Goal: Task Accomplishment & Management: Manage account settings

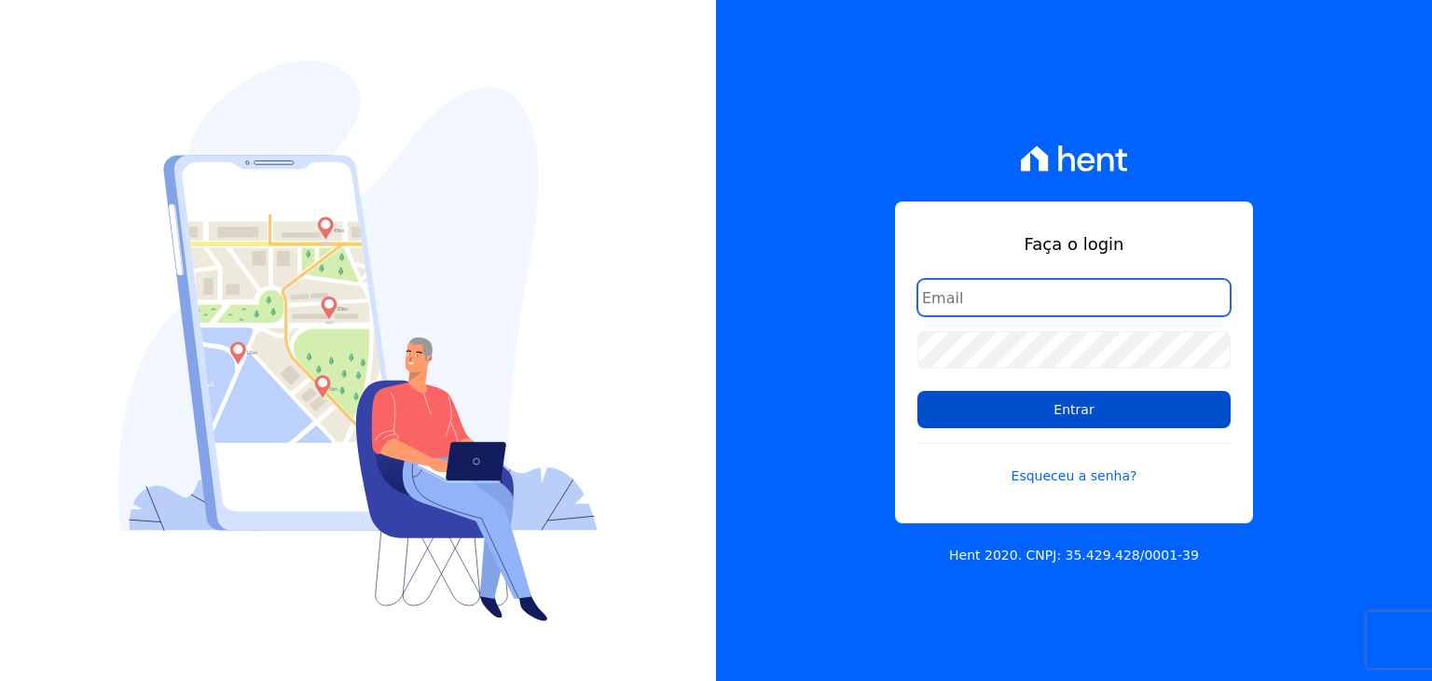
type input "guilherme.farias@priori.com.vc"
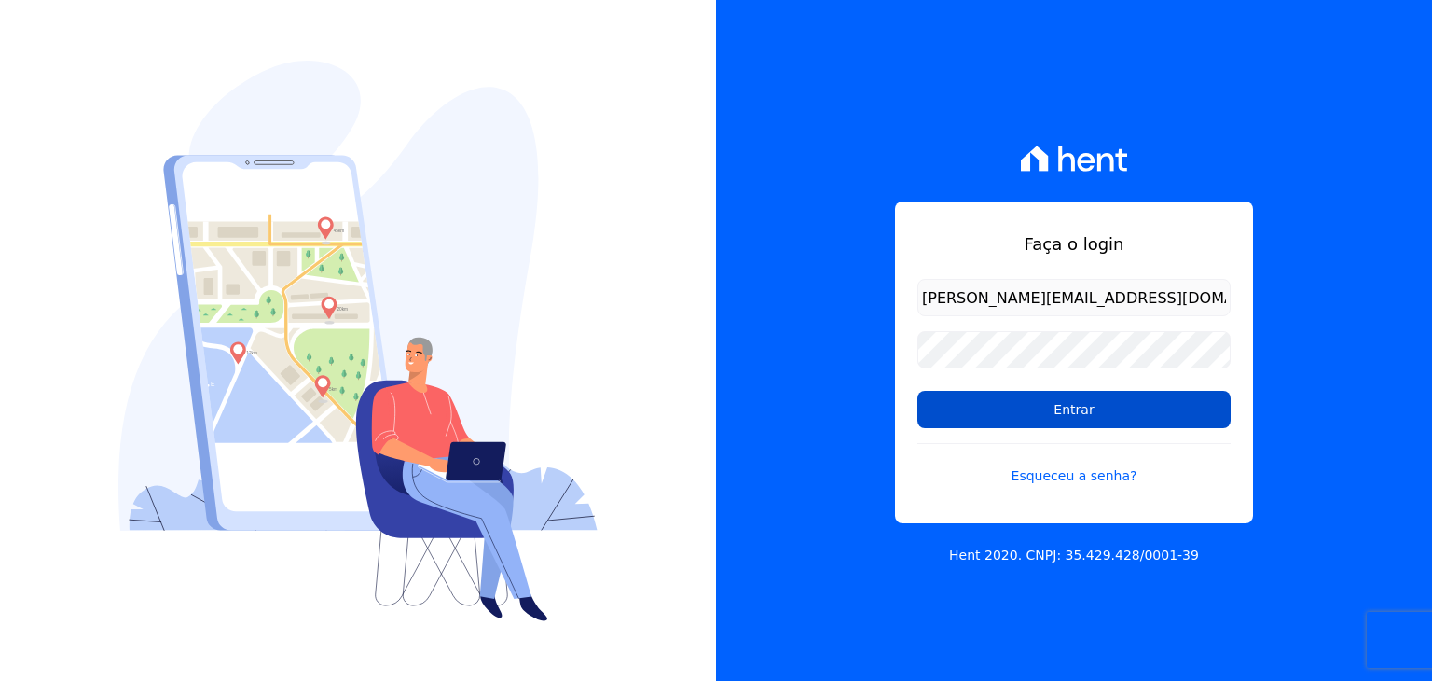
click at [980, 400] on input "Entrar" at bounding box center [1073, 409] width 313 height 37
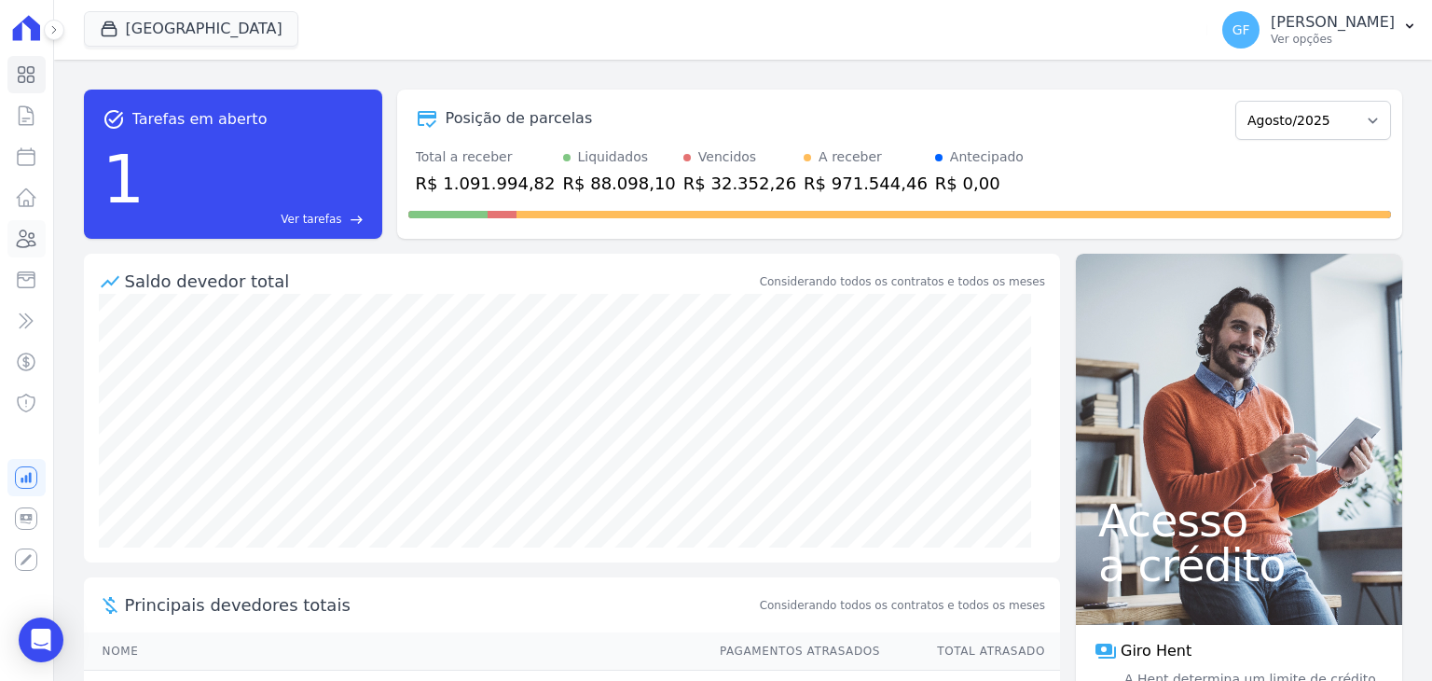
click at [41, 231] on link "Clientes" at bounding box center [26, 238] width 38 height 37
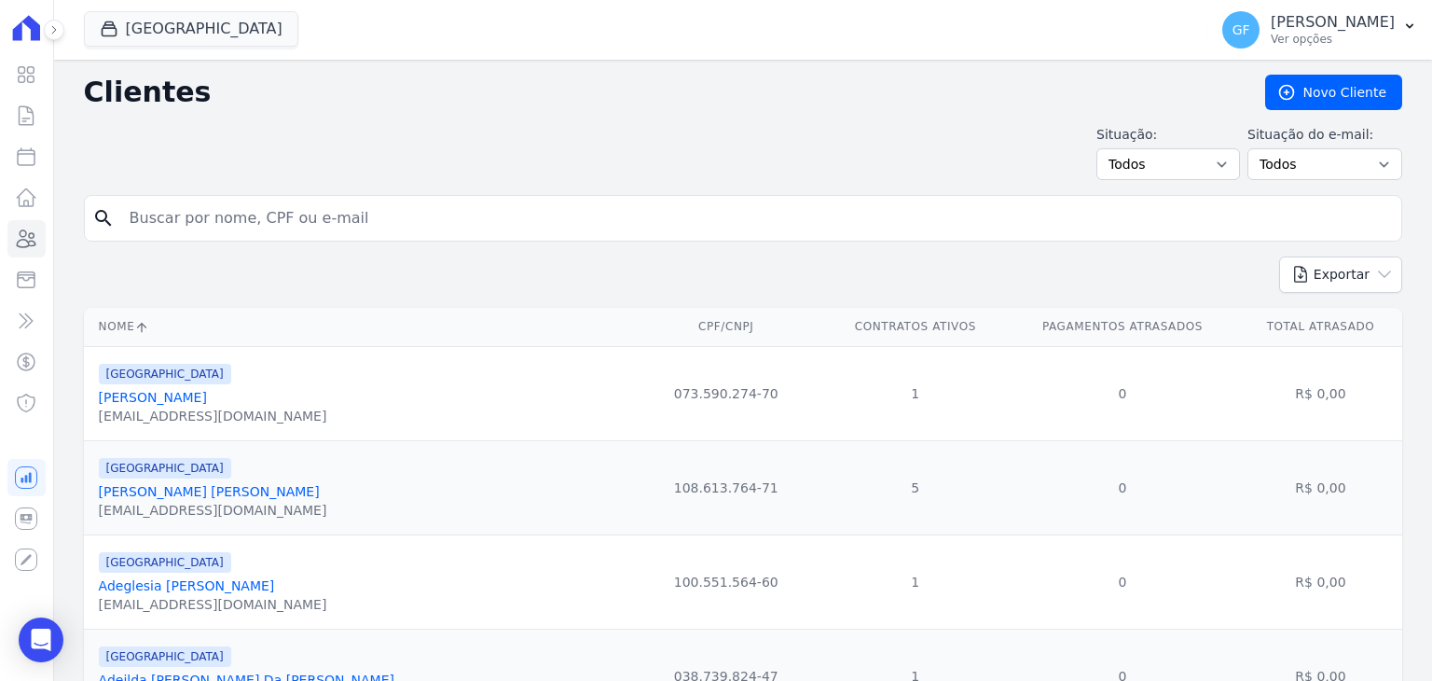
click at [310, 218] on input "search" at bounding box center [755, 217] width 1275 height 37
paste input "ALEXANDRE JOSE DA SILVA"
type input "ALEXANDRE JOSE DA SILVA"
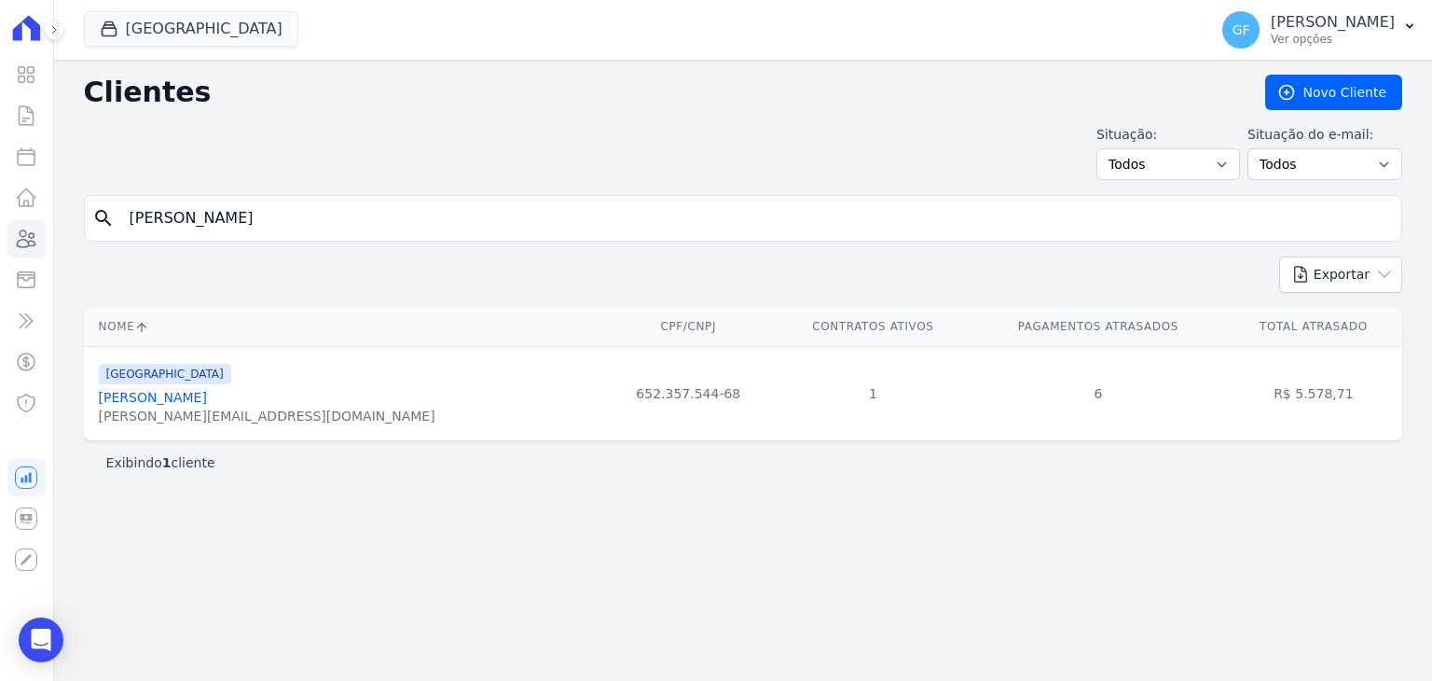
click at [207, 405] on link "[PERSON_NAME]" at bounding box center [153, 397] width 108 height 15
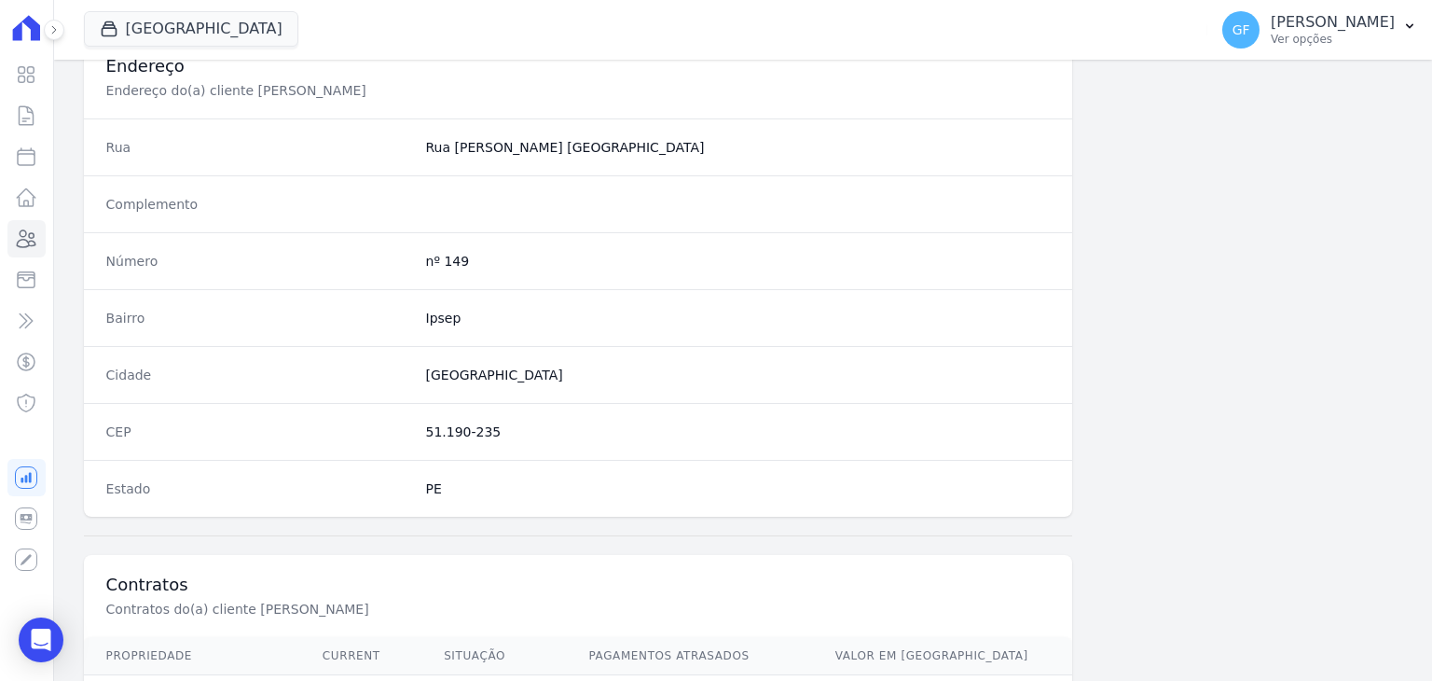
scroll to position [1058, 0]
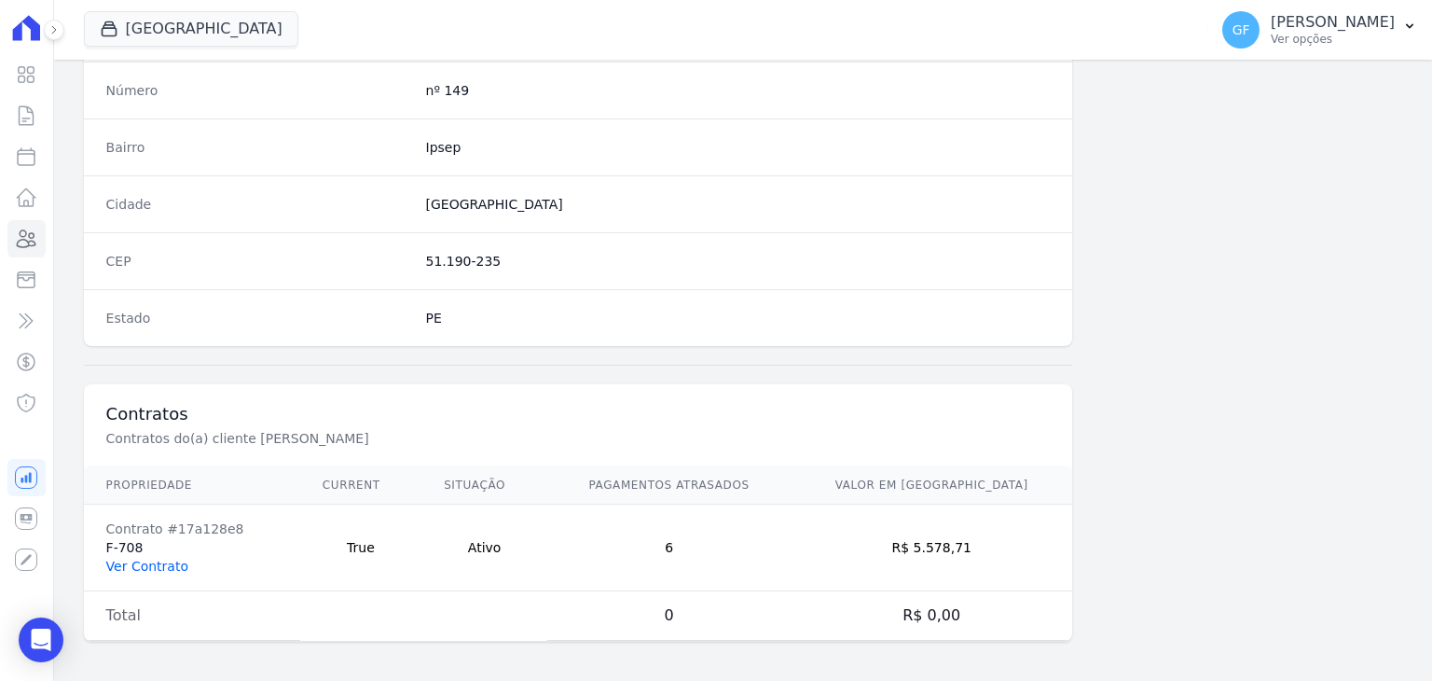
click at [144, 562] on link "Ver Contrato" at bounding box center [147, 565] width 82 height 15
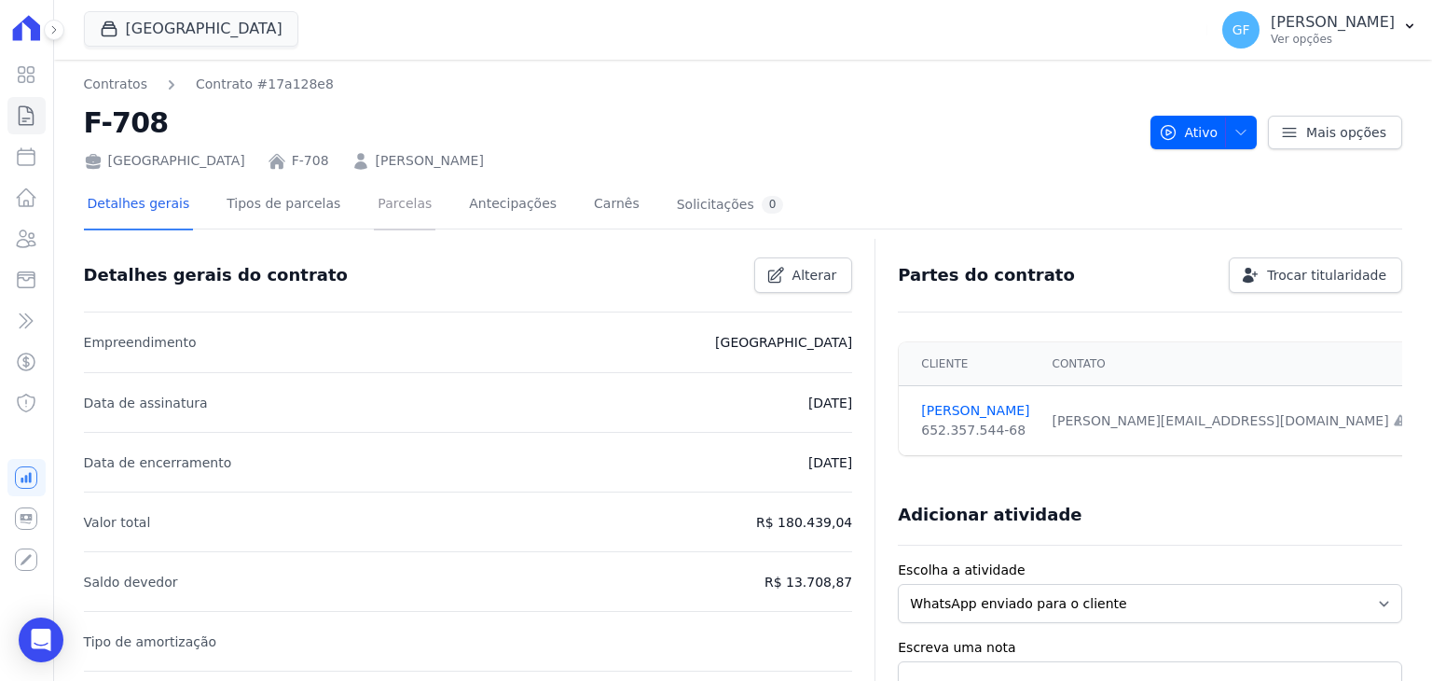
click at [378, 225] on link "Parcelas" at bounding box center [405, 205] width 62 height 49
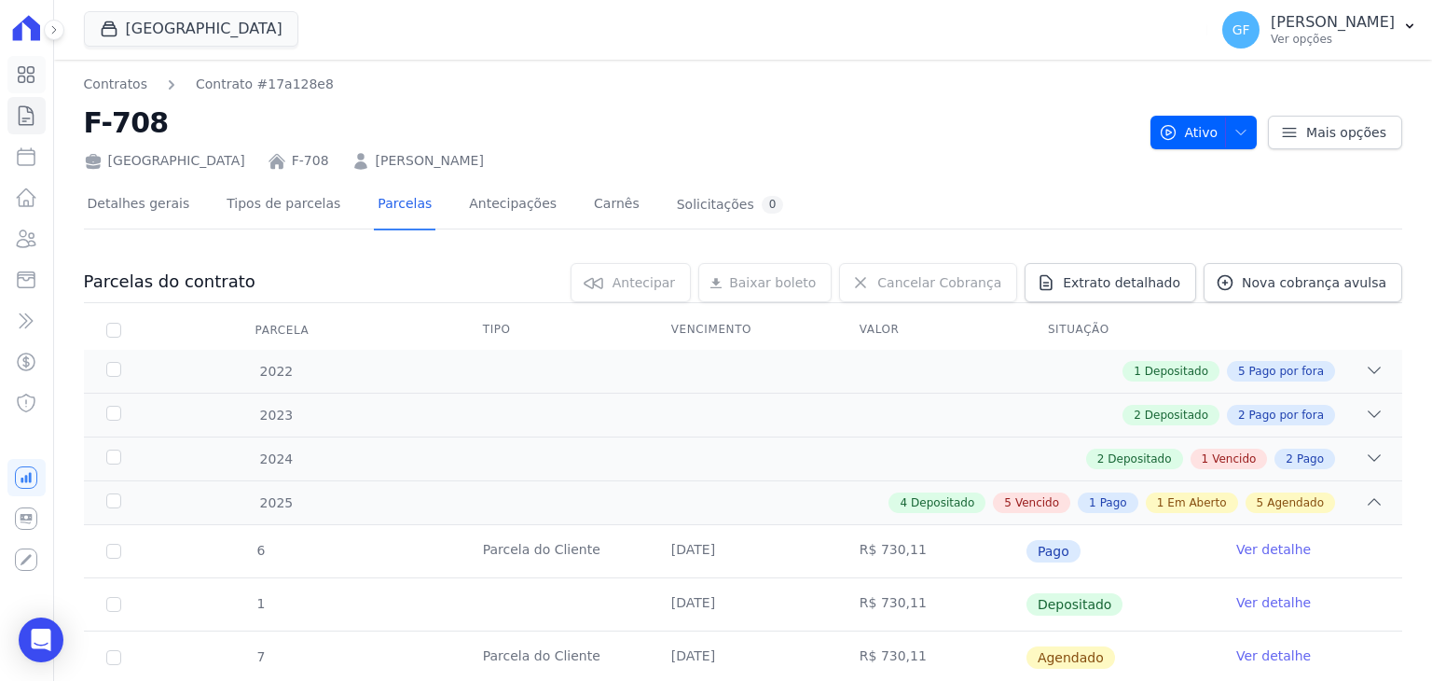
click at [31, 79] on icon at bounding box center [26, 74] width 22 height 22
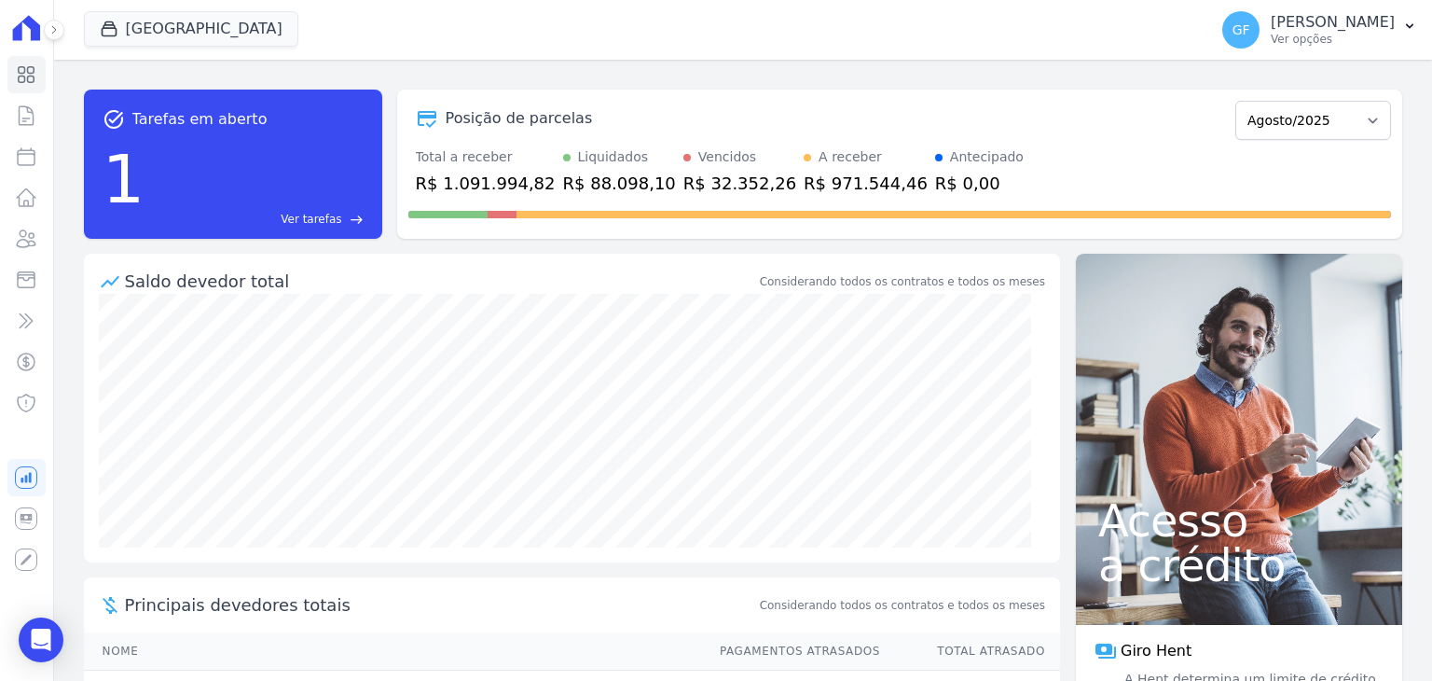
click at [199, 167] on div "1 Ver tarefas east" at bounding box center [233, 179] width 261 height 97
click at [116, 169] on div "1" at bounding box center [124, 179] width 43 height 97
click at [326, 206] on div "1 Ver tarefas east" at bounding box center [233, 179] width 261 height 97
click at [324, 217] on span "Ver tarefas" at bounding box center [311, 219] width 61 height 17
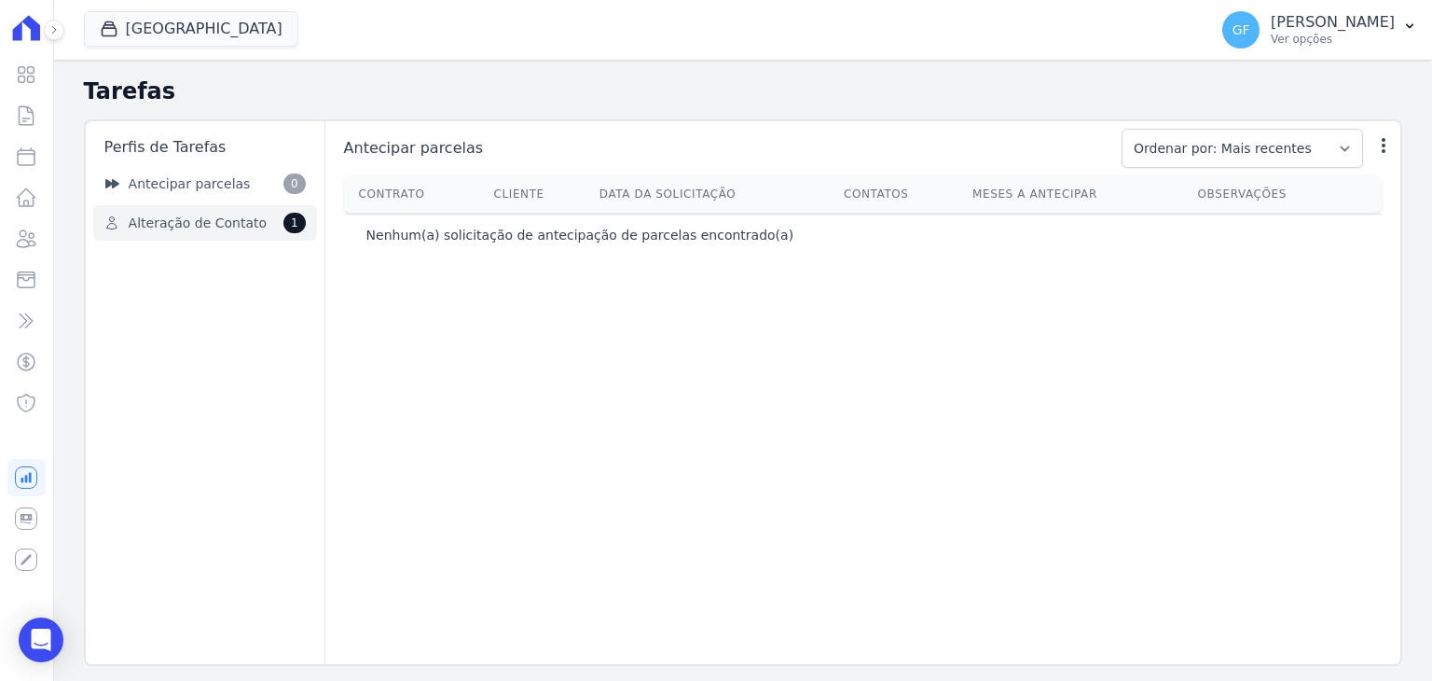
click at [163, 227] on span "Alteração de Contato" at bounding box center [198, 223] width 138 height 20
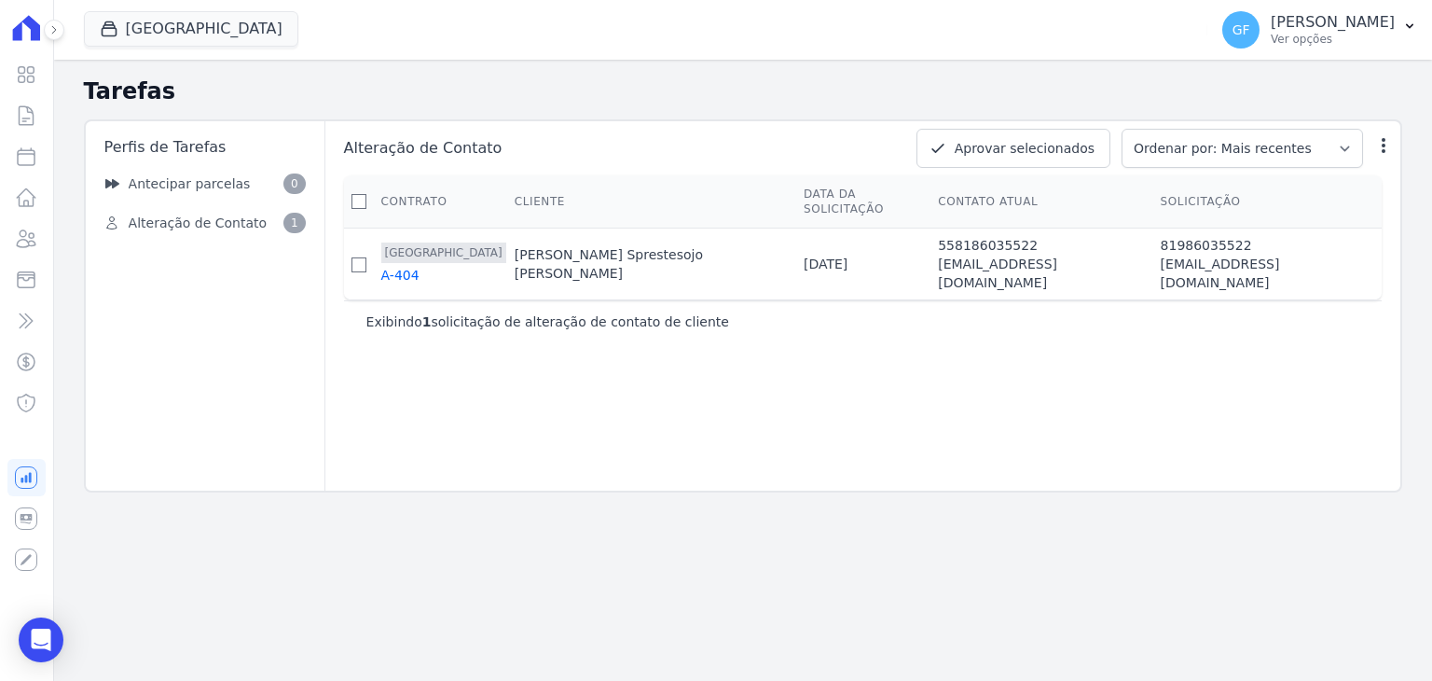
drag, startPoint x: 507, startPoint y: 258, endPoint x: 723, endPoint y: 262, distance: 216.3
click at [723, 262] on tr "Parque Candeias A-404 Roberta Sprestesojo De Vasconcelos 11/08/2025 55818603552…" at bounding box center [863, 264] width 1038 height 72
copy tr "Roberta Sprestesojo De Vasconcelos"
click at [1033, 146] on button "Aprovar selecionados" at bounding box center [1013, 148] width 194 height 39
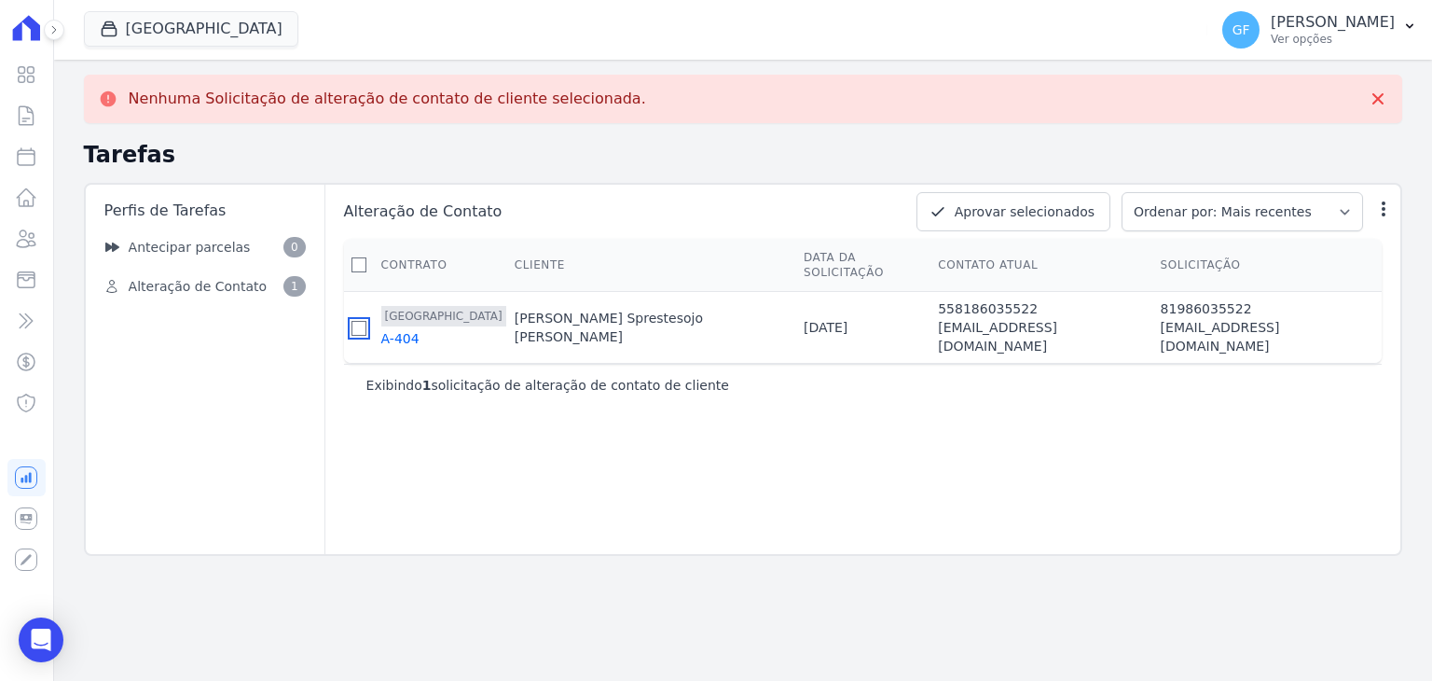
click at [365, 321] on input "checkbox" at bounding box center [358, 328] width 15 height 15
checkbox input "true"
click at [1071, 213] on button "Aprovar selecionados" at bounding box center [1013, 211] width 194 height 39
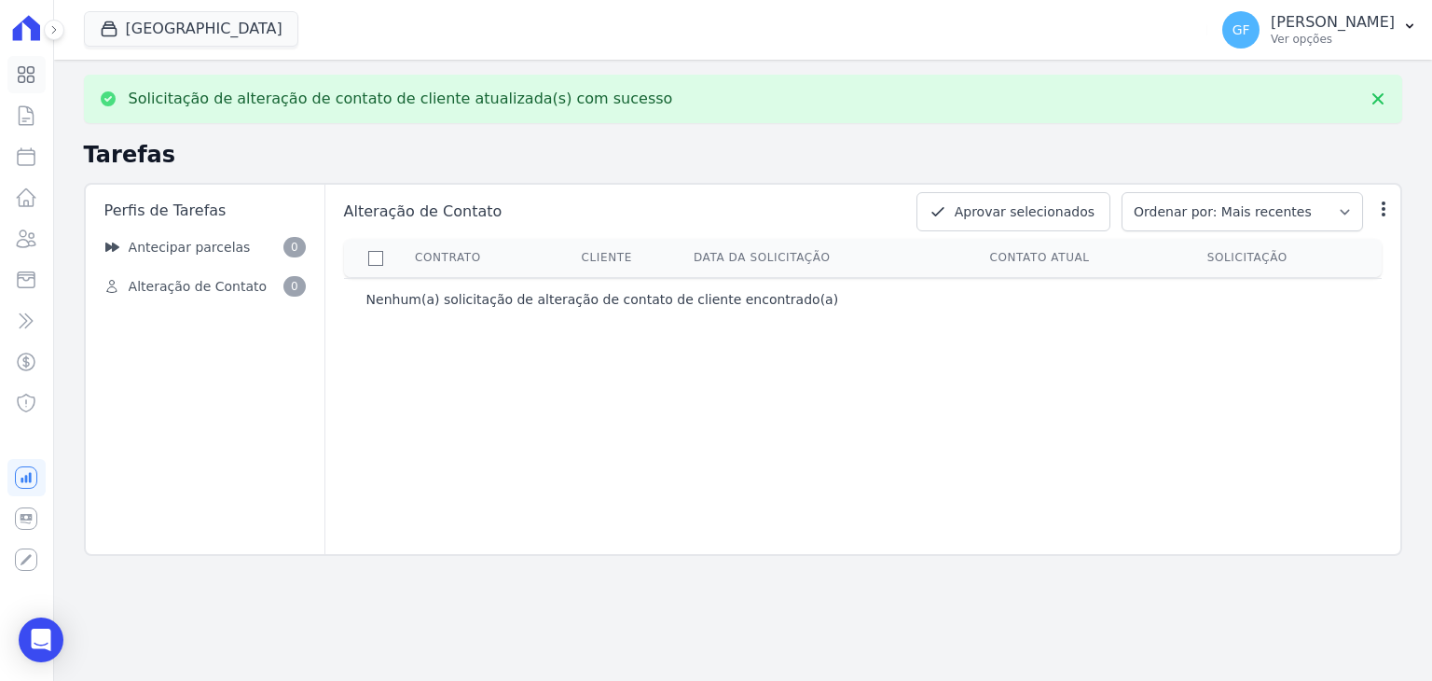
click at [16, 78] on icon at bounding box center [26, 74] width 22 height 22
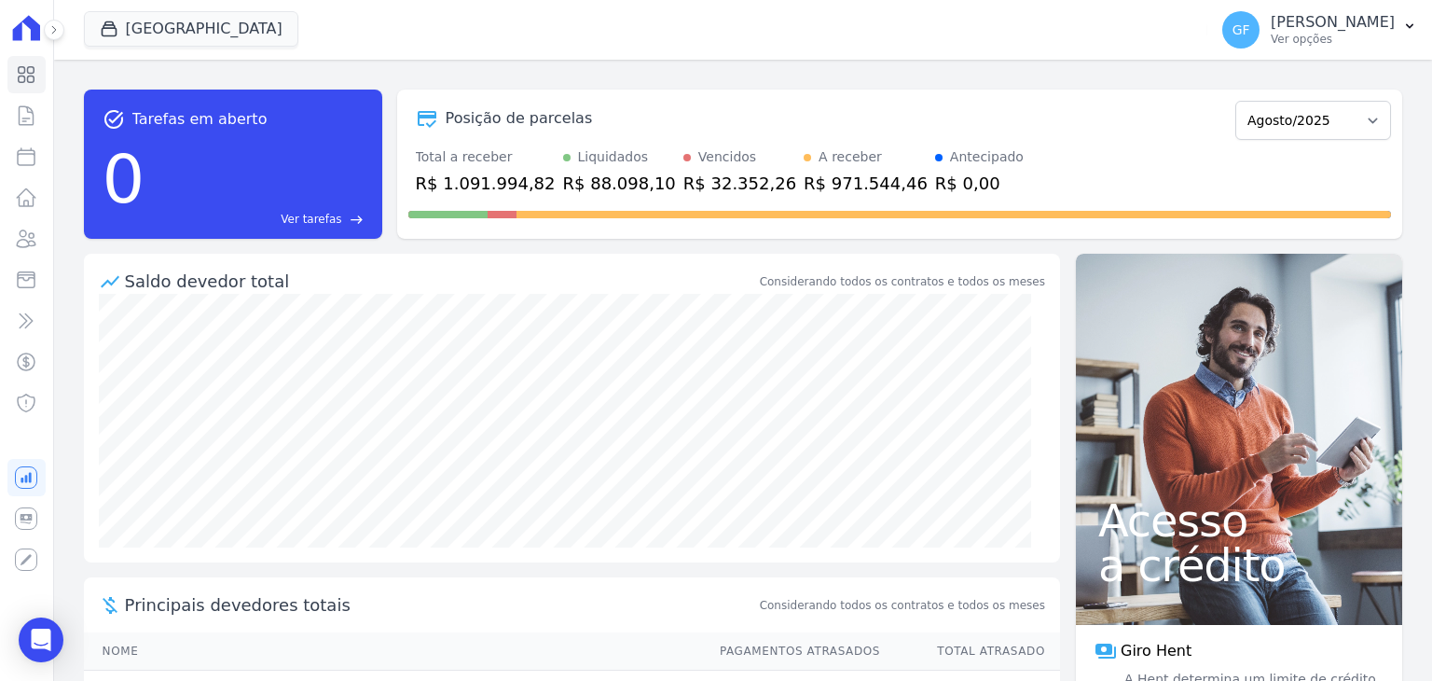
click at [5, 234] on div "Visão Geral Contratos [GEOGRAPHIC_DATA] Lotes Clientes Minha Carteira Transferê…" at bounding box center [26, 340] width 53 height 681
click at [20, 244] on icon at bounding box center [26, 238] width 22 height 22
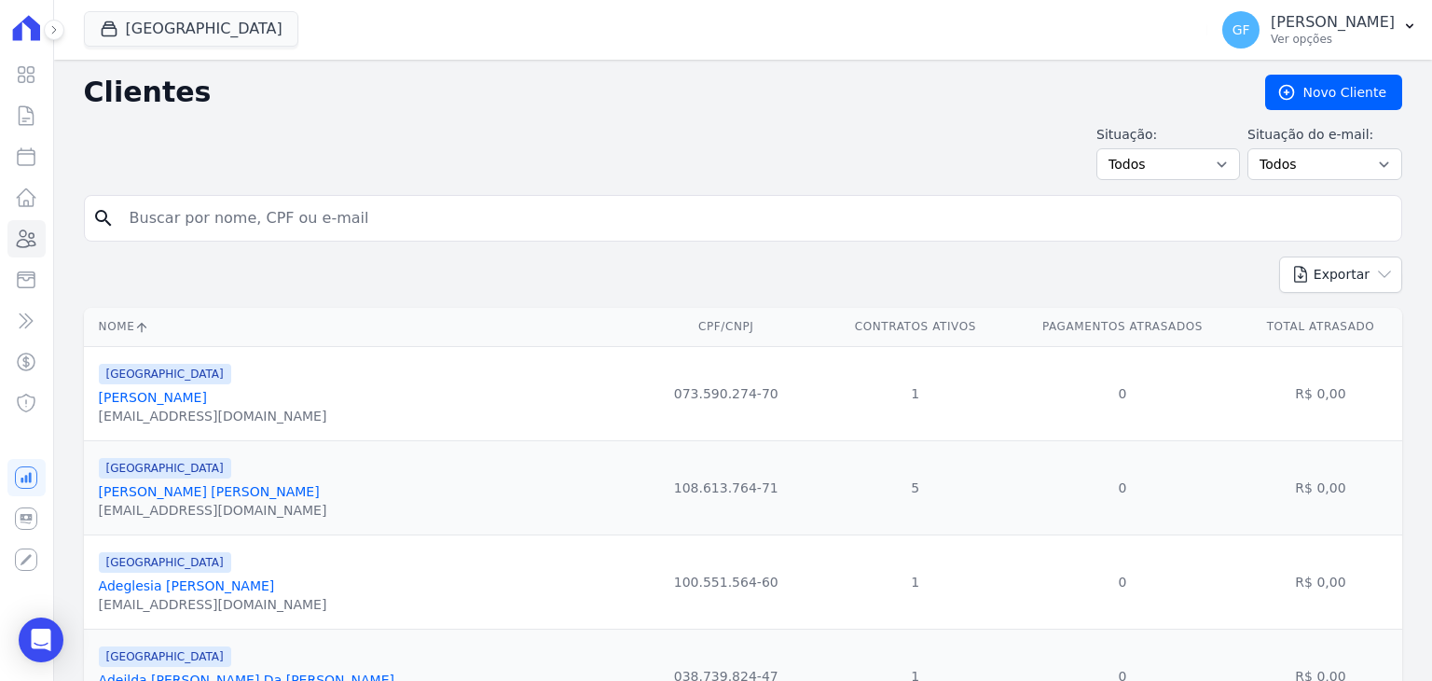
drag, startPoint x: 239, startPoint y: 244, endPoint x: 244, endPoint y: 228, distance: 16.8
click at [239, 243] on form "search" at bounding box center [743, 226] width 1318 height 62
click at [244, 226] on input "search" at bounding box center [755, 217] width 1275 height 37
paste input "[PERSON_NAME]"
type input "[PERSON_NAME]"
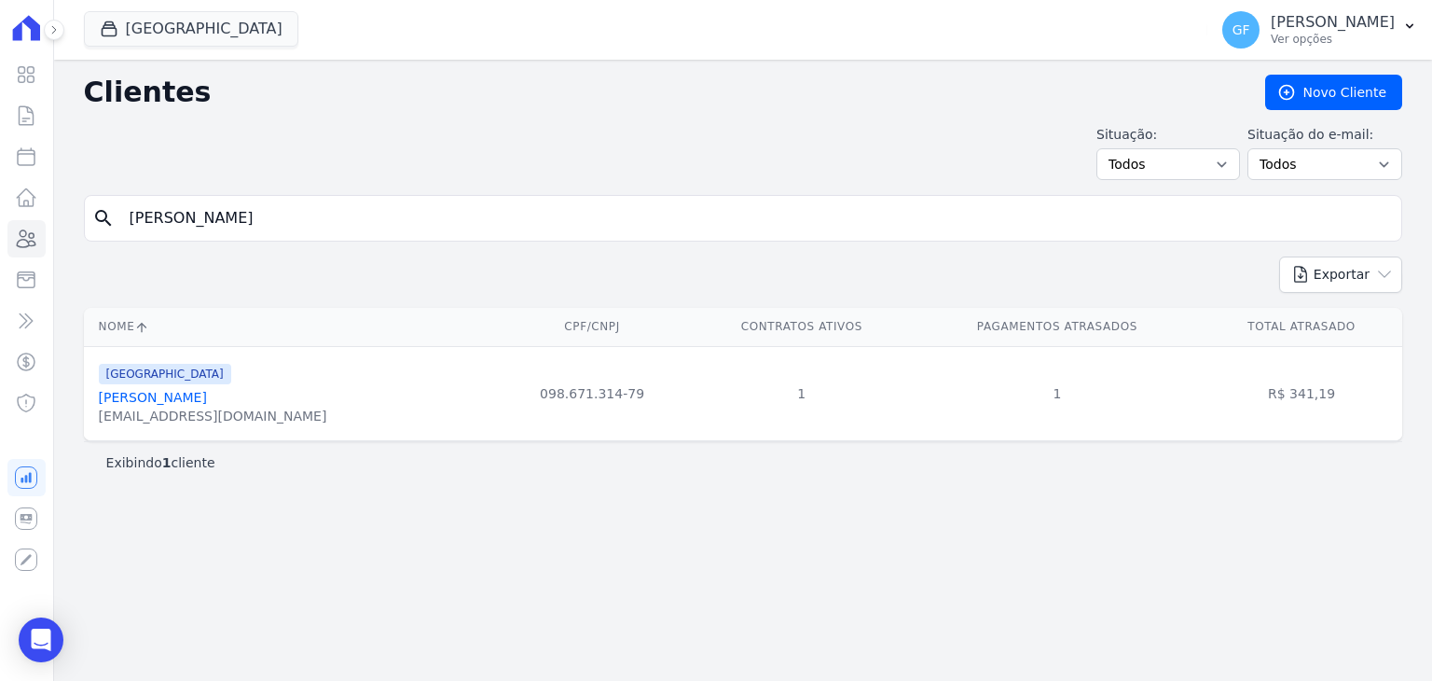
click at [194, 396] on link "[PERSON_NAME]" at bounding box center [153, 397] width 108 height 15
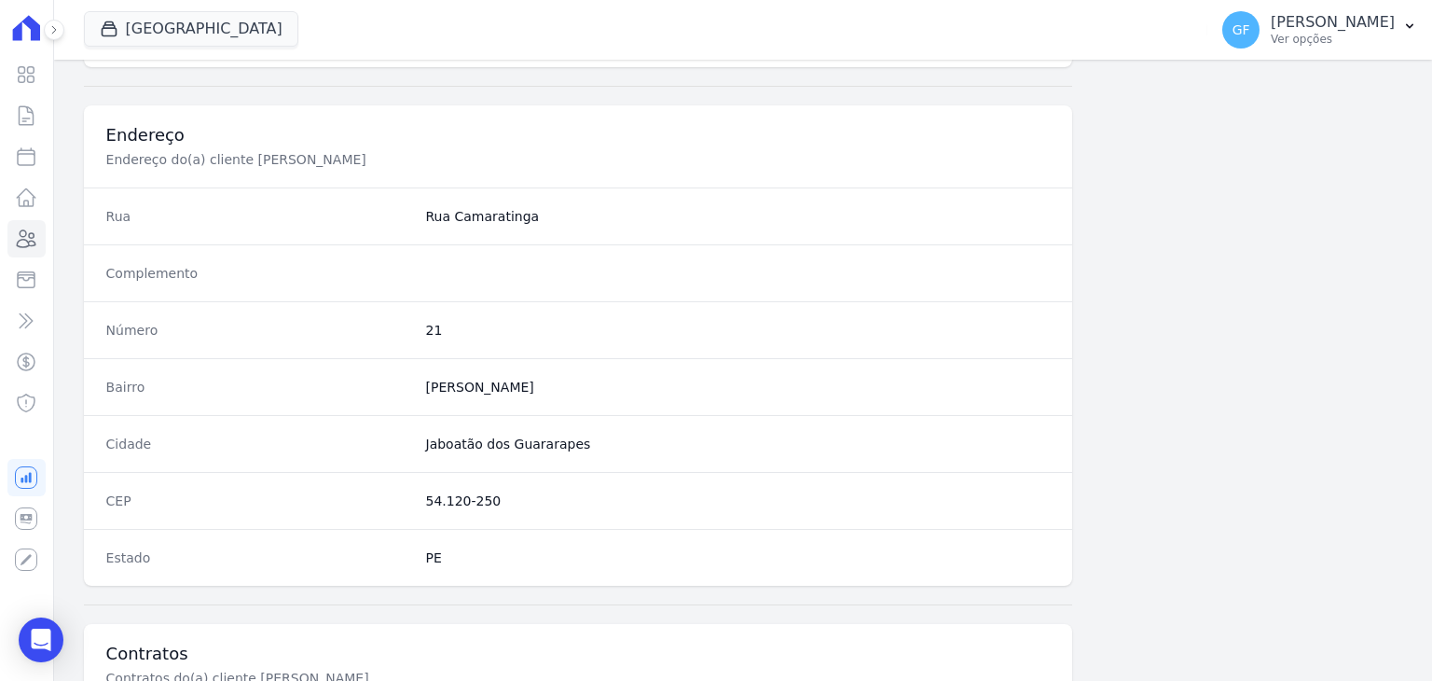
scroll to position [1058, 0]
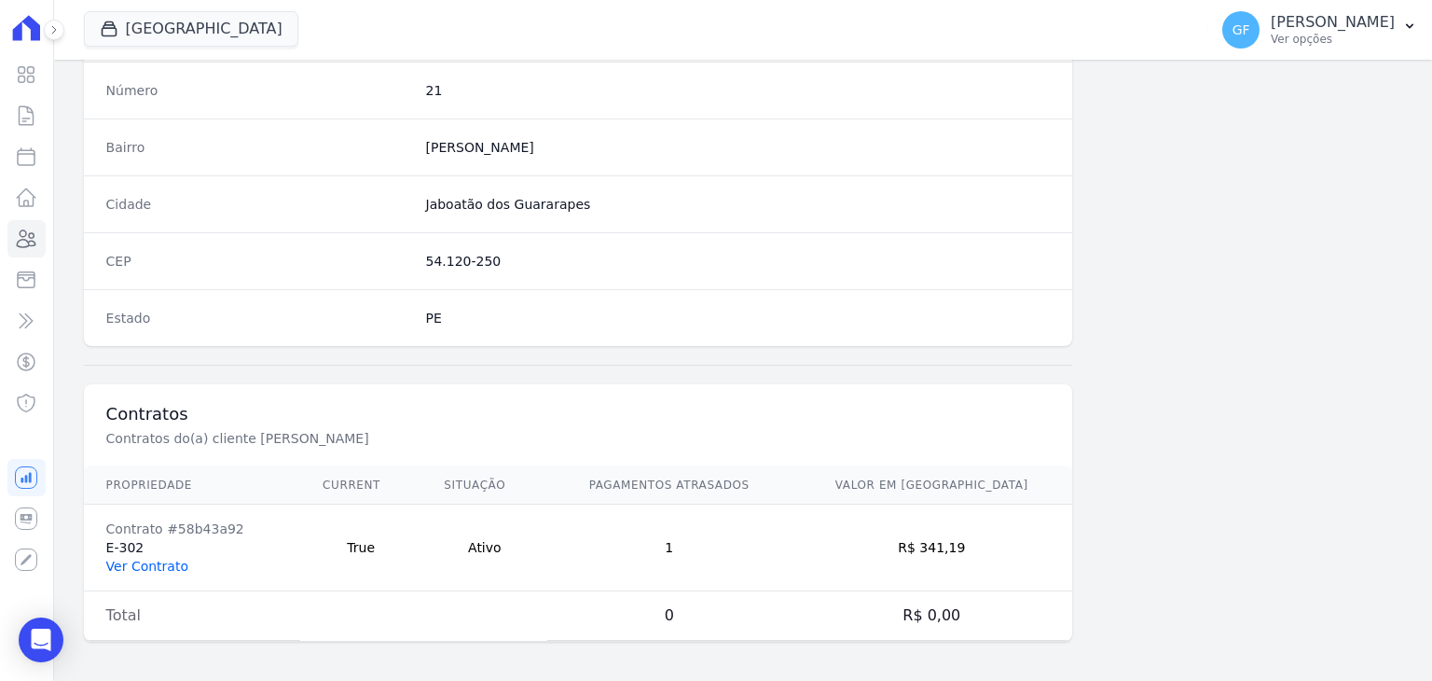
click at [136, 558] on link "Ver Contrato" at bounding box center [147, 565] width 82 height 15
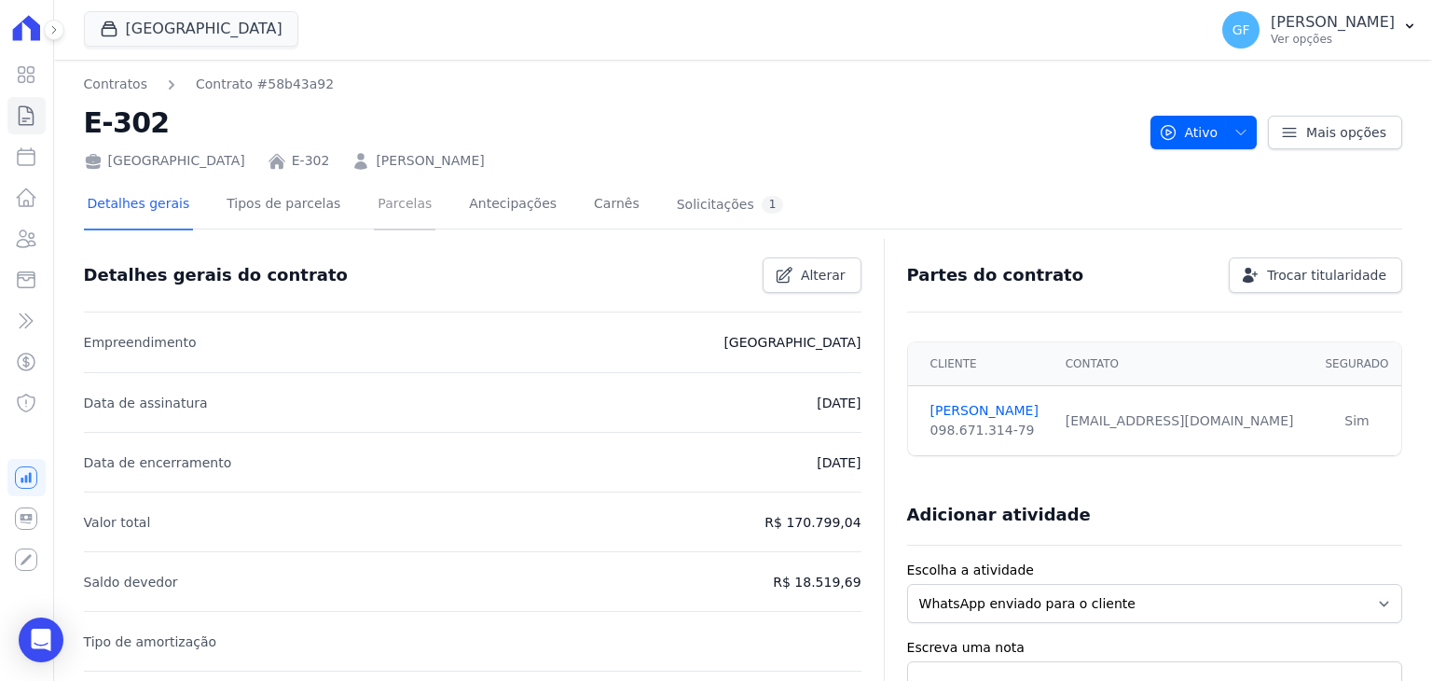
click at [374, 199] on link "Parcelas" at bounding box center [405, 205] width 62 height 49
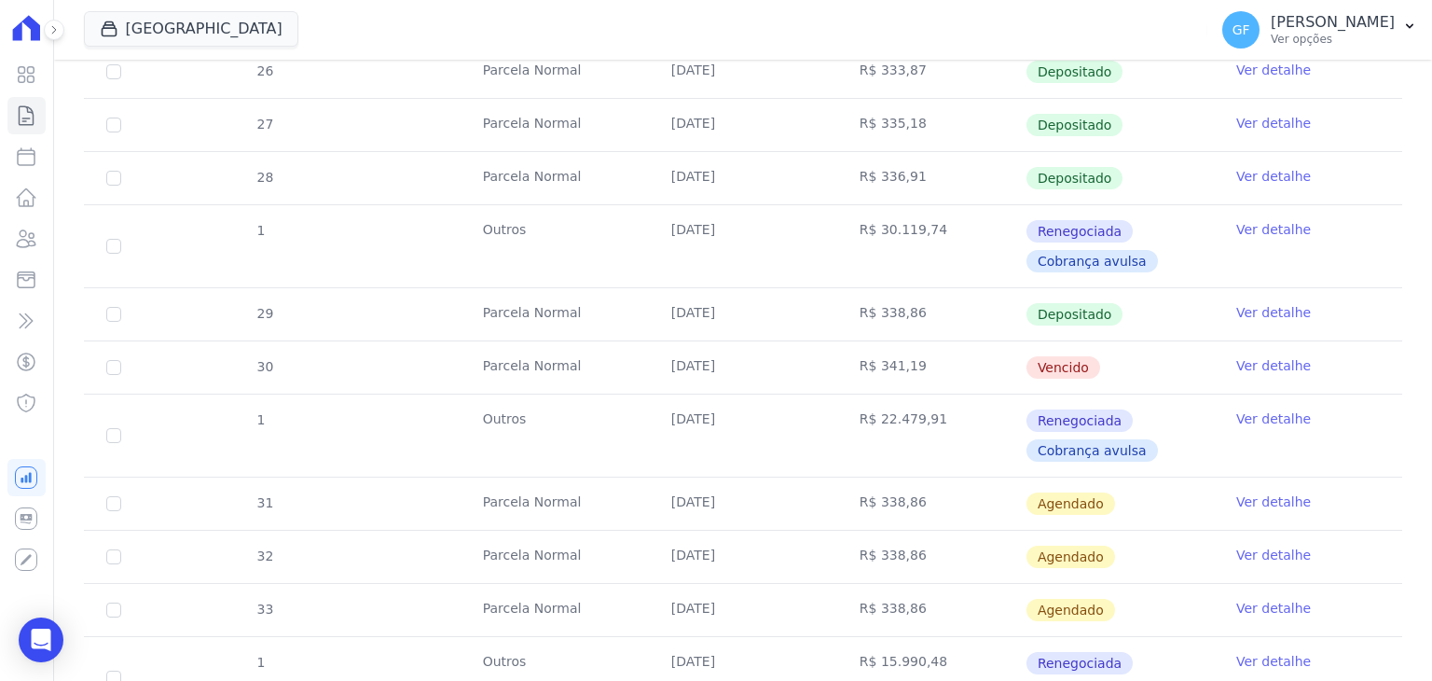
scroll to position [746, 0]
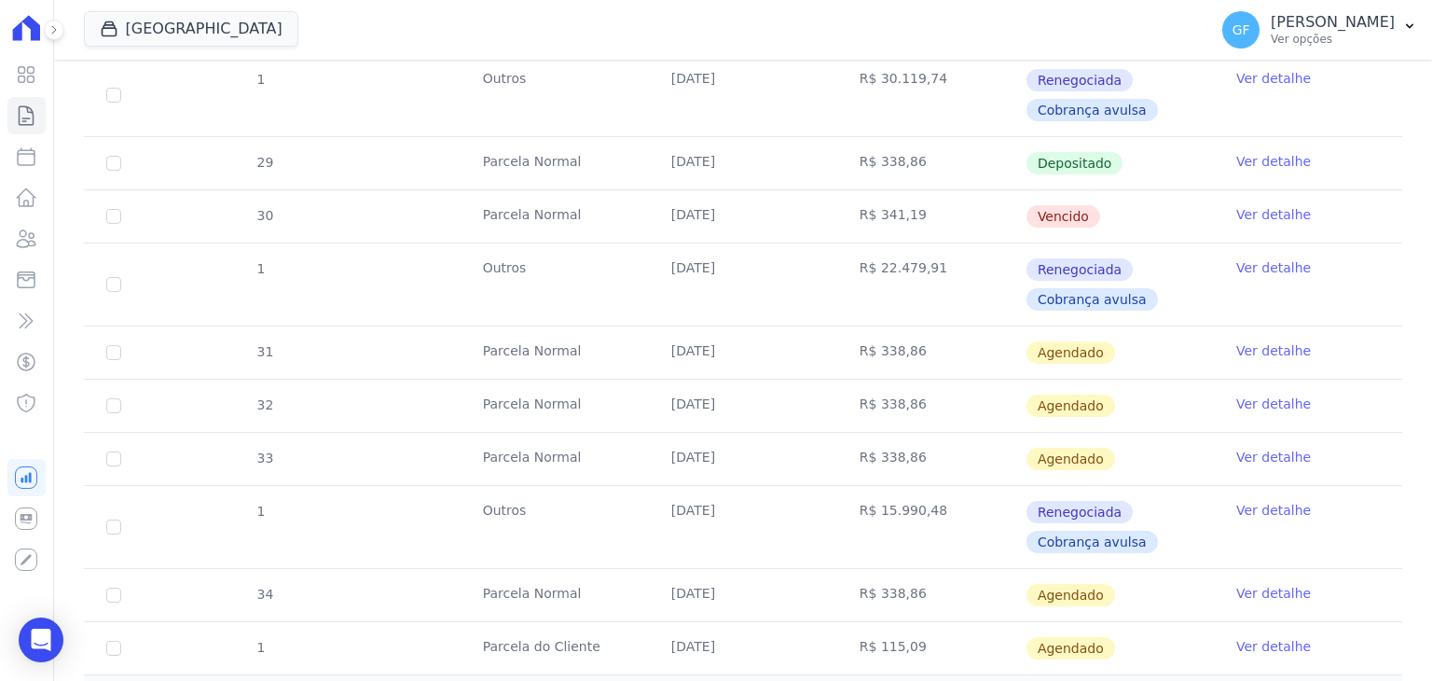
drag, startPoint x: 668, startPoint y: 213, endPoint x: 1102, endPoint y: 223, distance: 433.6
click at [1102, 223] on tr "30 [GEOGRAPHIC_DATA] [DATE] R$ 341,19 [GEOGRAPHIC_DATA] Ver detalhe" at bounding box center [743, 215] width 1318 height 53
click at [1089, 200] on td "Vencido" at bounding box center [1119, 216] width 188 height 52
click at [1236, 205] on link "Ver detalhe" at bounding box center [1273, 214] width 75 height 19
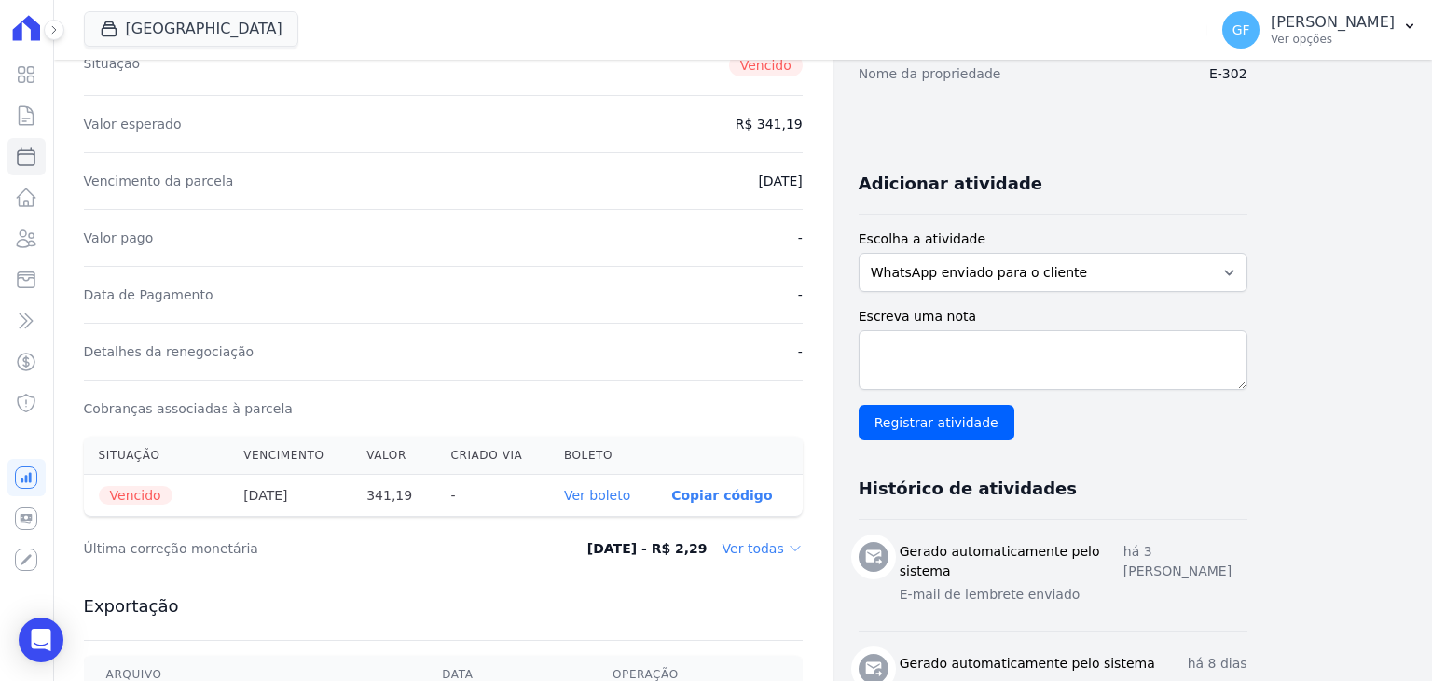
scroll to position [373, 0]
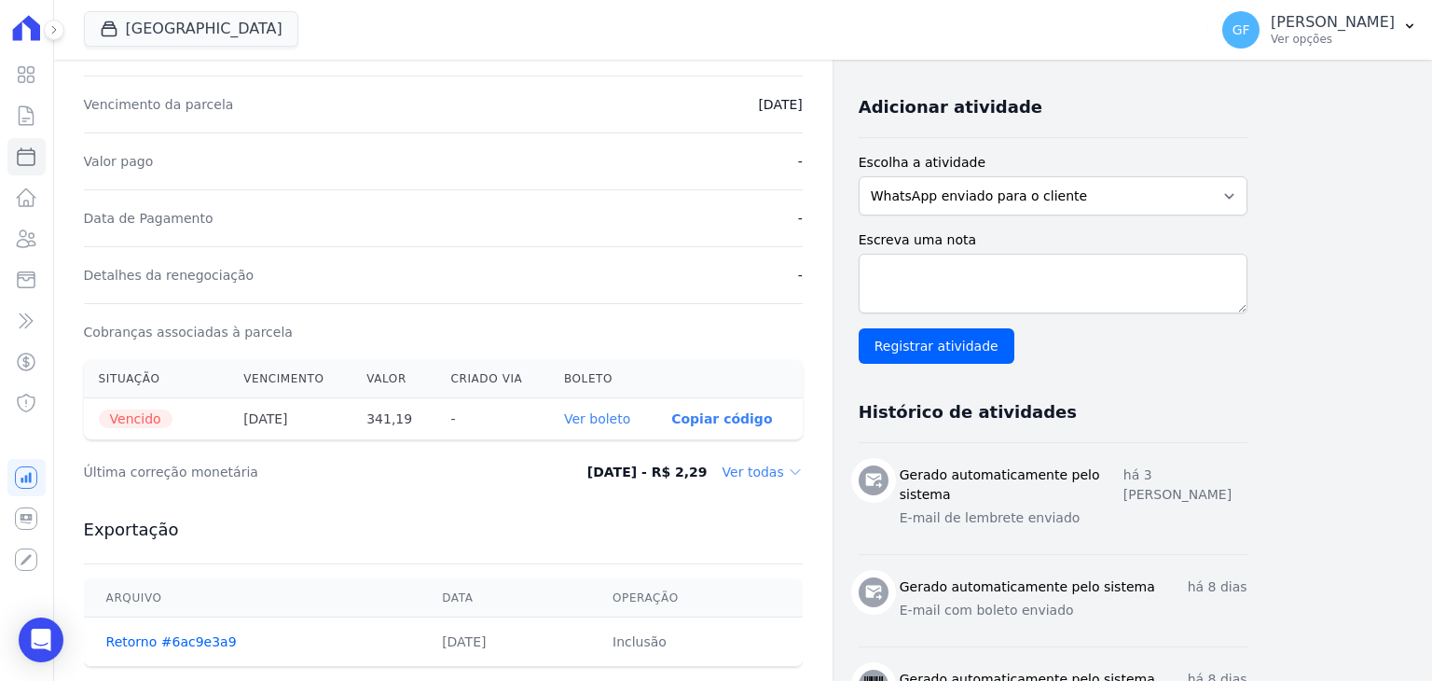
click at [617, 412] on link "Ver boleto" at bounding box center [597, 418] width 66 height 15
click at [1292, 54] on button "GF [PERSON_NAME] Ver opções" at bounding box center [1319, 30] width 225 height 52
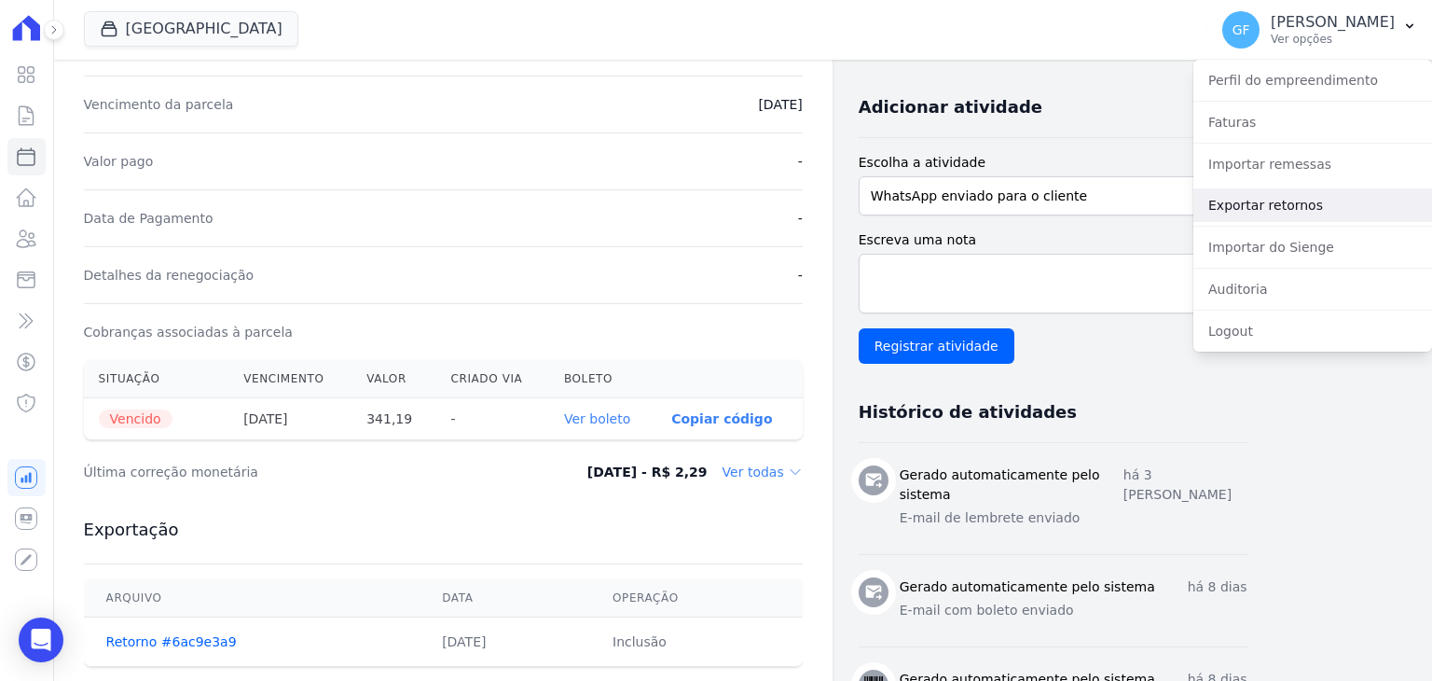
click at [1225, 205] on link "Exportar retornos" at bounding box center [1312, 205] width 239 height 34
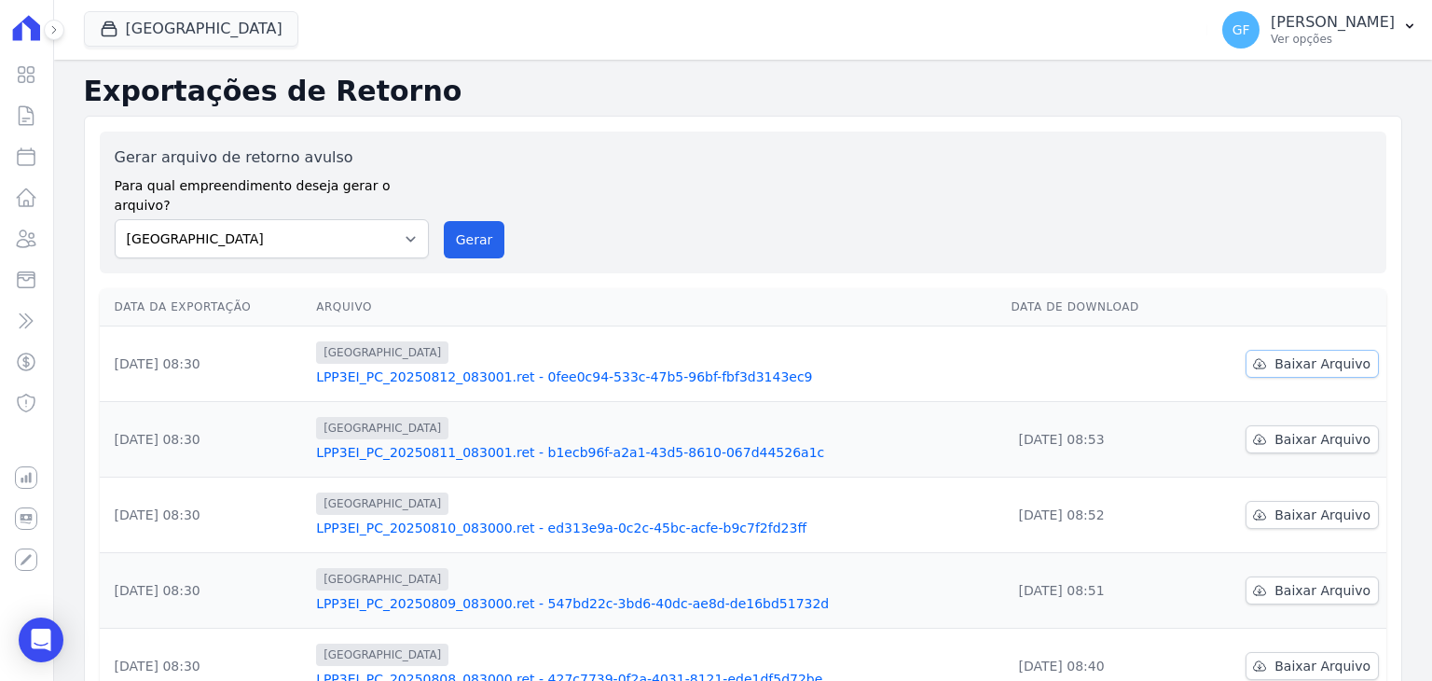
click at [1274, 354] on span "Baixar Arquivo" at bounding box center [1322, 363] width 96 height 19
click at [1333, 29] on p "[PERSON_NAME]" at bounding box center [1333, 22] width 124 height 19
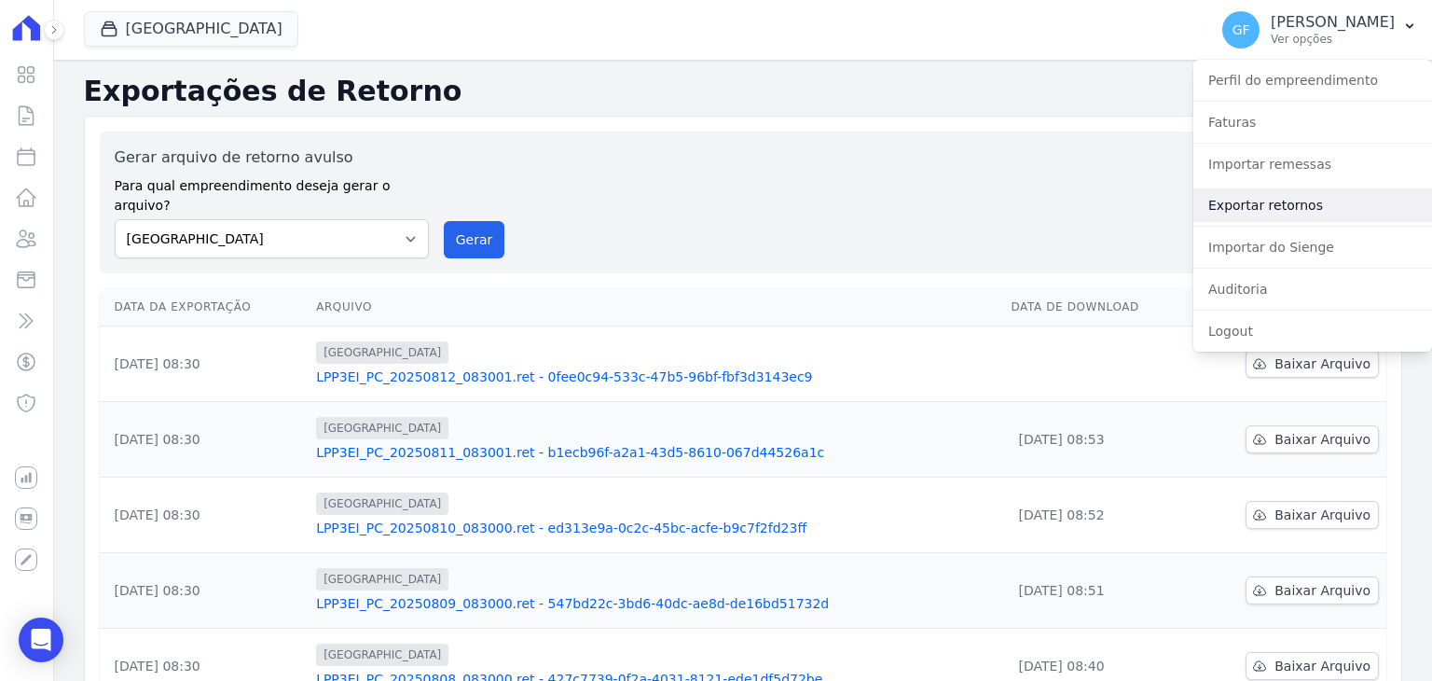
click at [1264, 193] on link "Exportar retornos" at bounding box center [1312, 205] width 239 height 34
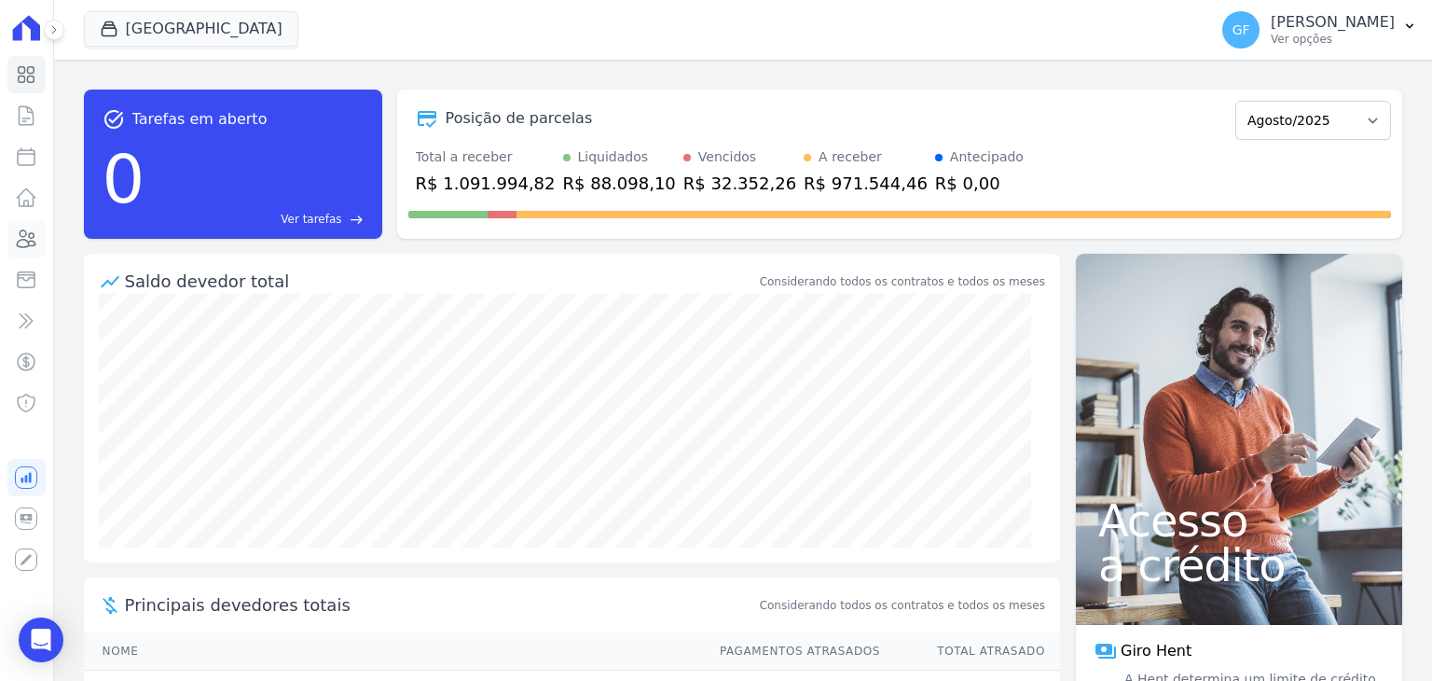
click at [37, 233] on link "Clientes" at bounding box center [26, 238] width 38 height 37
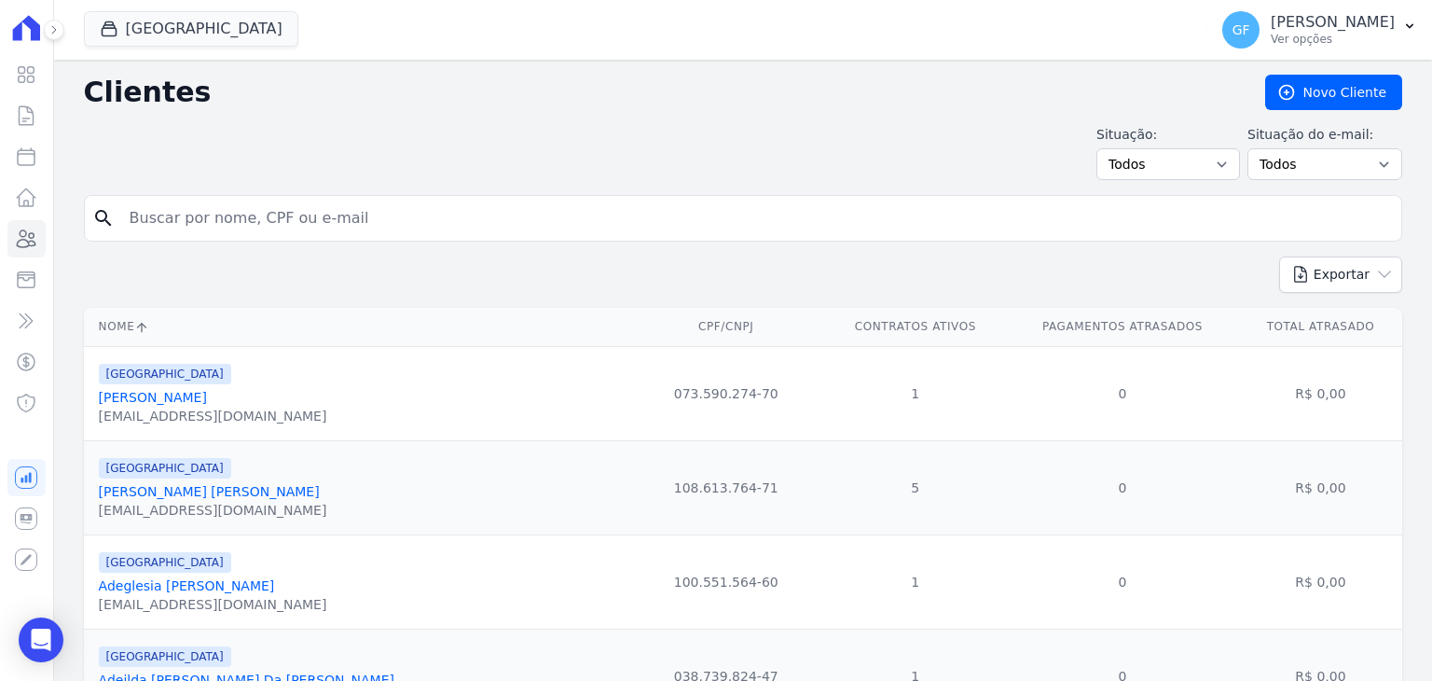
click at [257, 234] on input "search" at bounding box center [755, 217] width 1275 height 37
paste input "[PERSON_NAME]"
type input "W"
type input "alexandre mon"
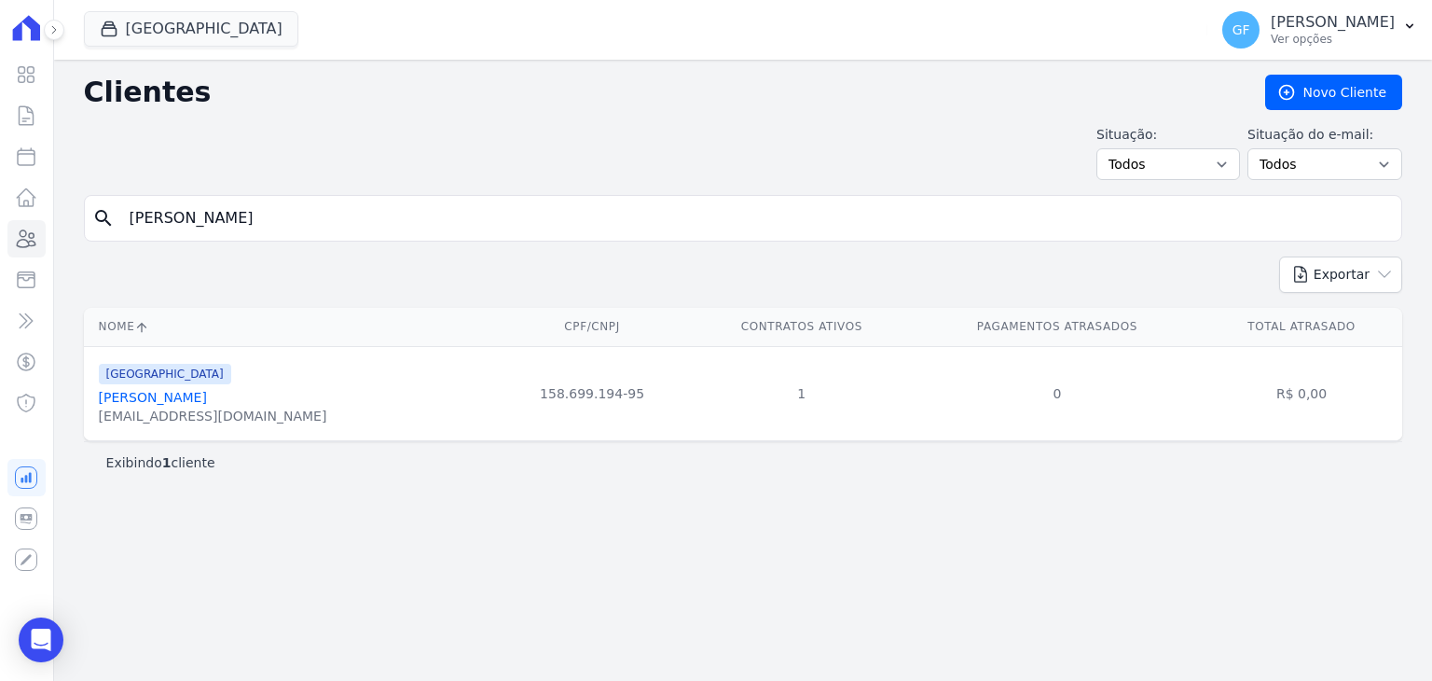
click at [207, 393] on link "[PERSON_NAME]" at bounding box center [153, 397] width 108 height 15
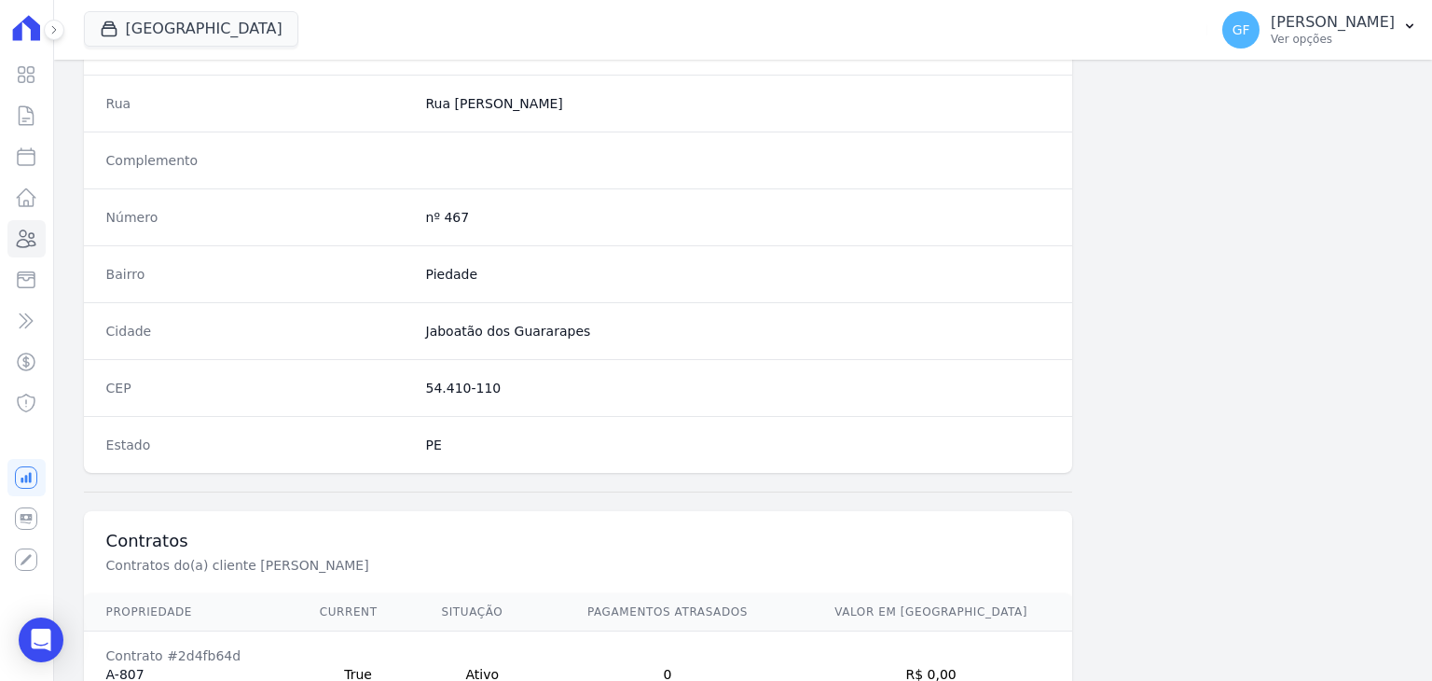
scroll to position [1058, 0]
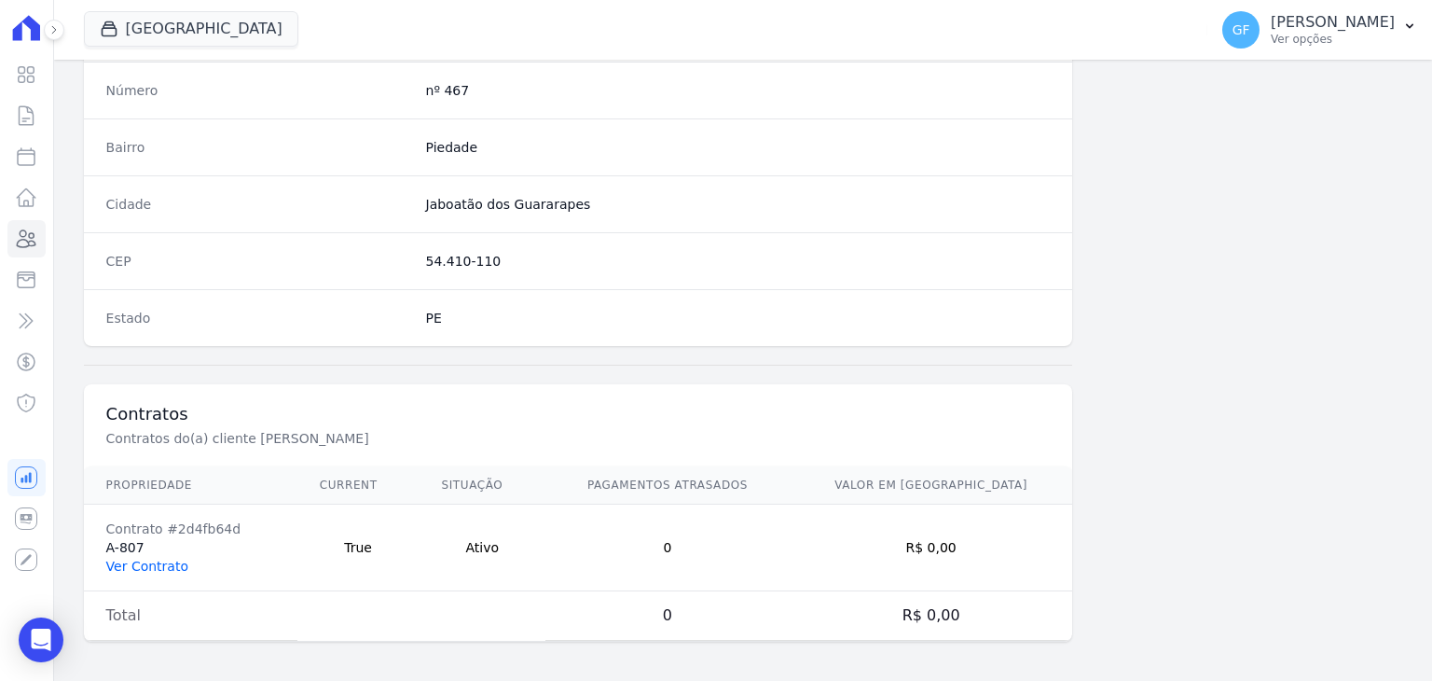
click at [127, 564] on link "Ver Contrato" at bounding box center [147, 565] width 82 height 15
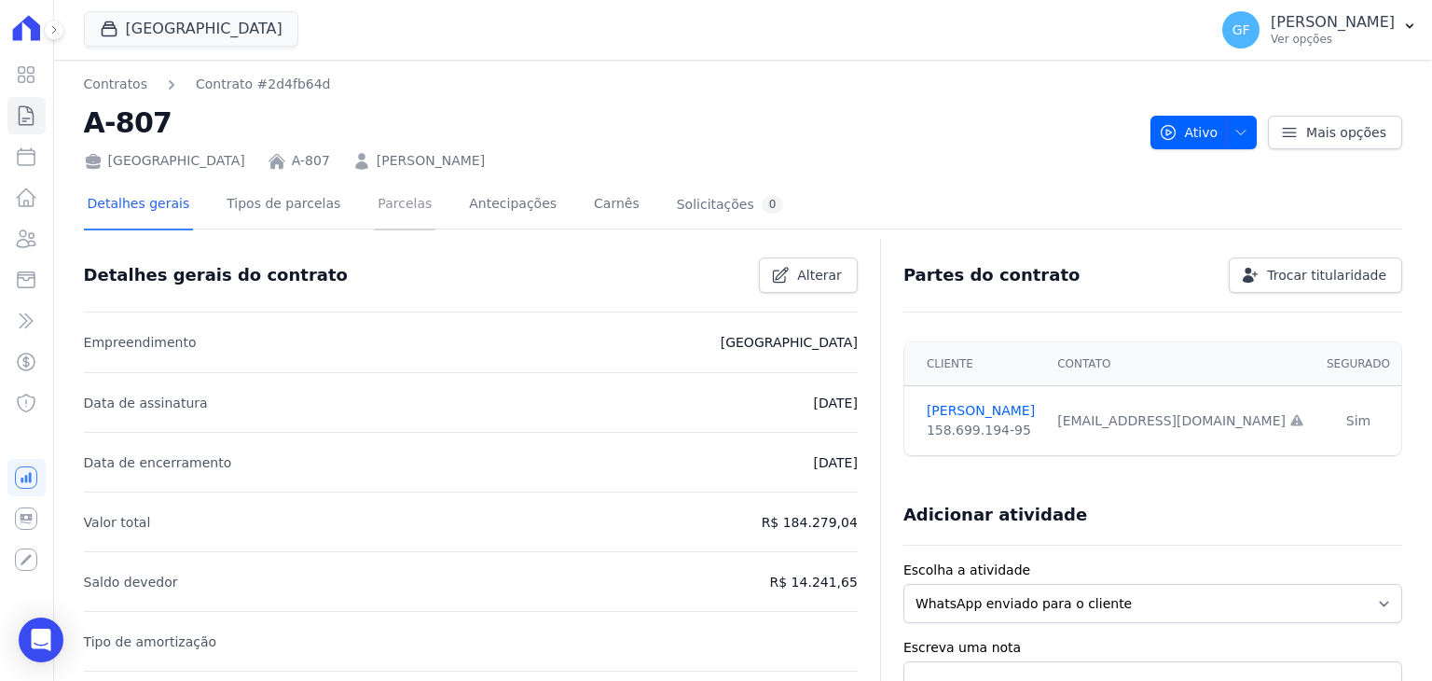
click at [406, 205] on link "Parcelas" at bounding box center [405, 205] width 62 height 49
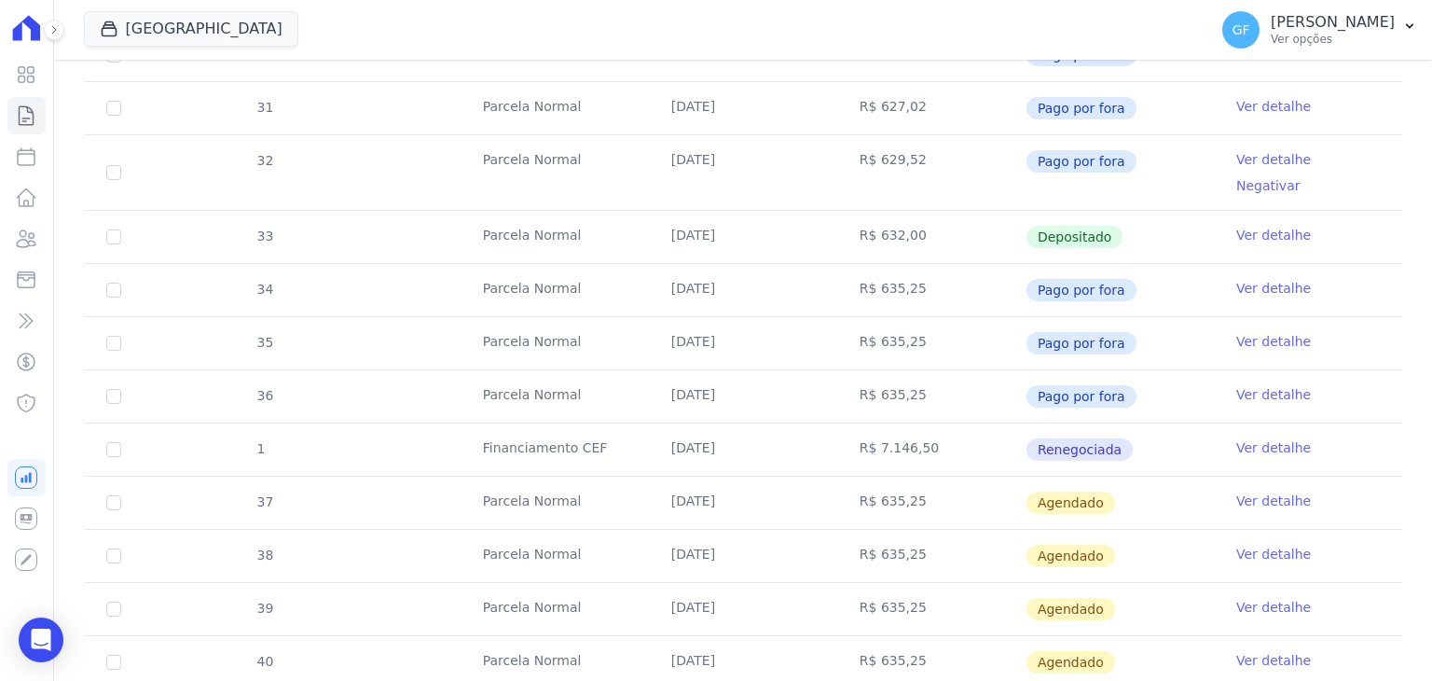
scroll to position [630, 0]
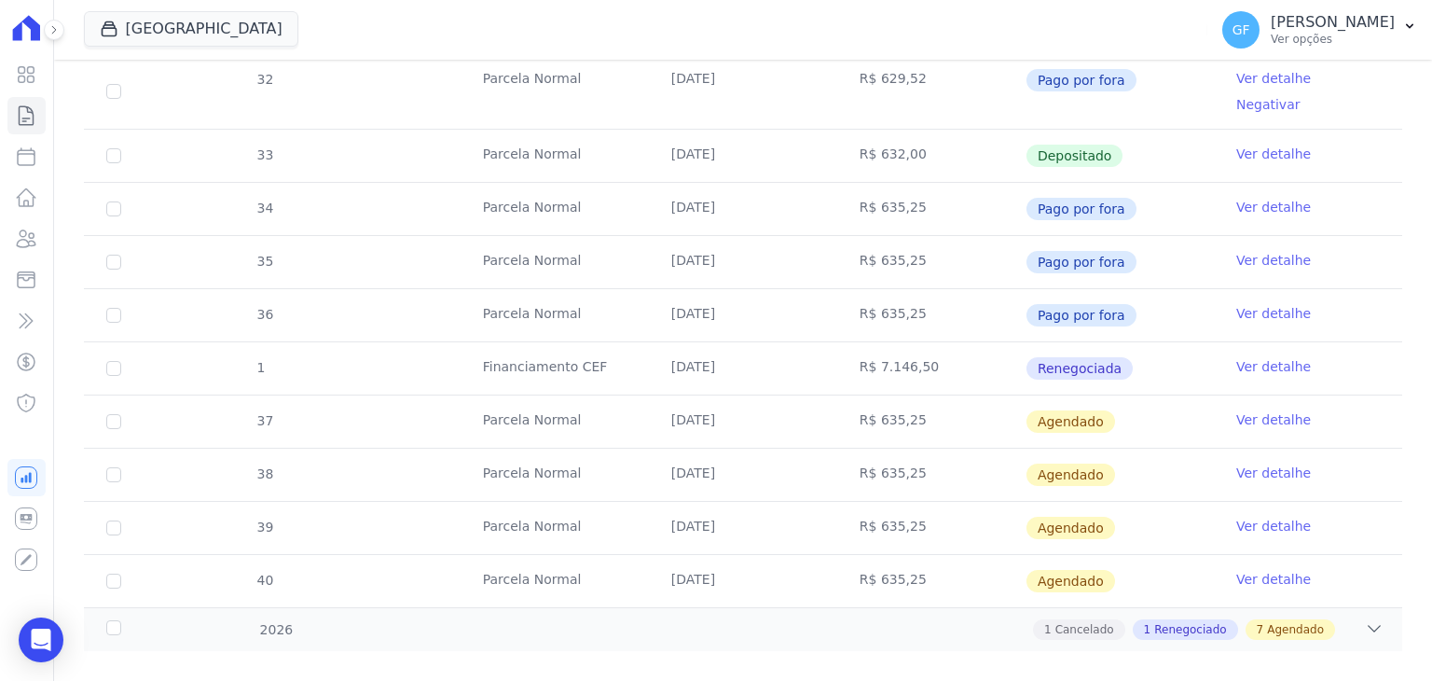
drag, startPoint x: 666, startPoint y: 183, endPoint x: 1111, endPoint y: 293, distance: 459.0
click at [1111, 293] on tbody "29 Parcela Normal 10/01/2025 R$ 618,77 Pago por fora Ver detalhe 30 Parcela Nor…" at bounding box center [743, 251] width 1318 height 712
click at [679, 415] on td "[DATE]" at bounding box center [743, 421] width 188 height 52
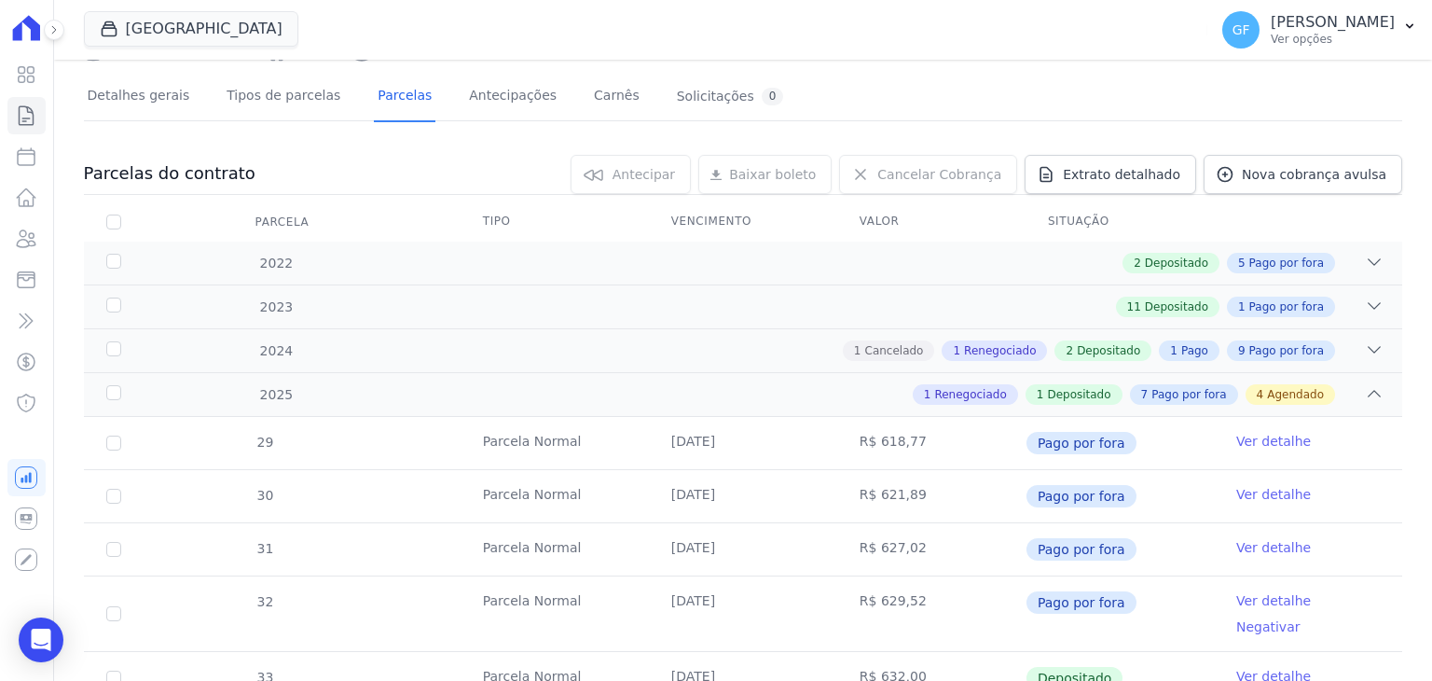
scroll to position [0, 0]
